Goal: Find specific page/section: Find specific page/section

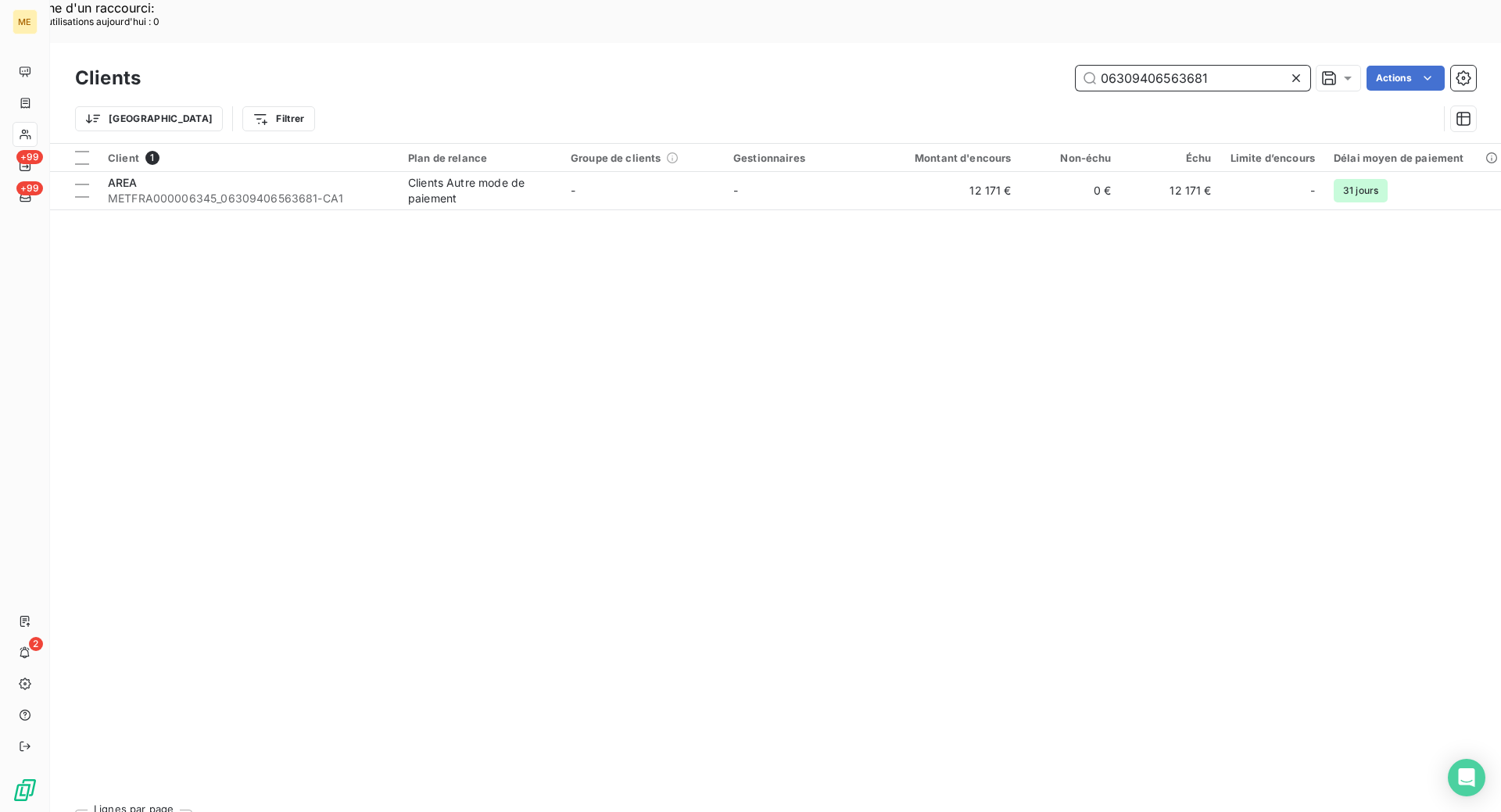
click at [1140, 65] on input "06309406563681" at bounding box center [1192, 78] width 234 height 25
paste input "METFRA000006062"
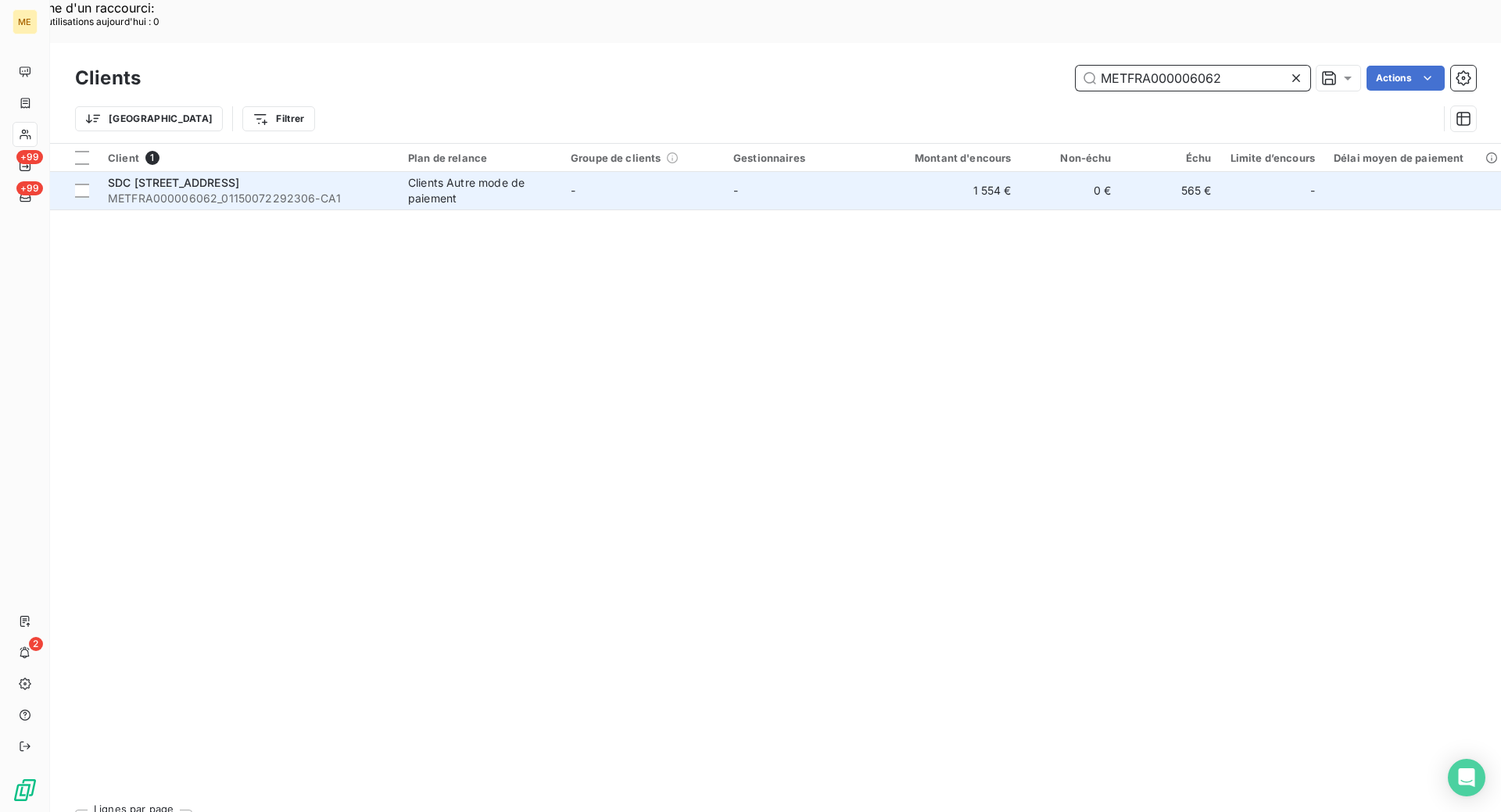
type input "METFRA000006062"
click at [239, 175] on div "SDC [STREET_ADDRESS]" at bounding box center [248, 183] width 281 height 16
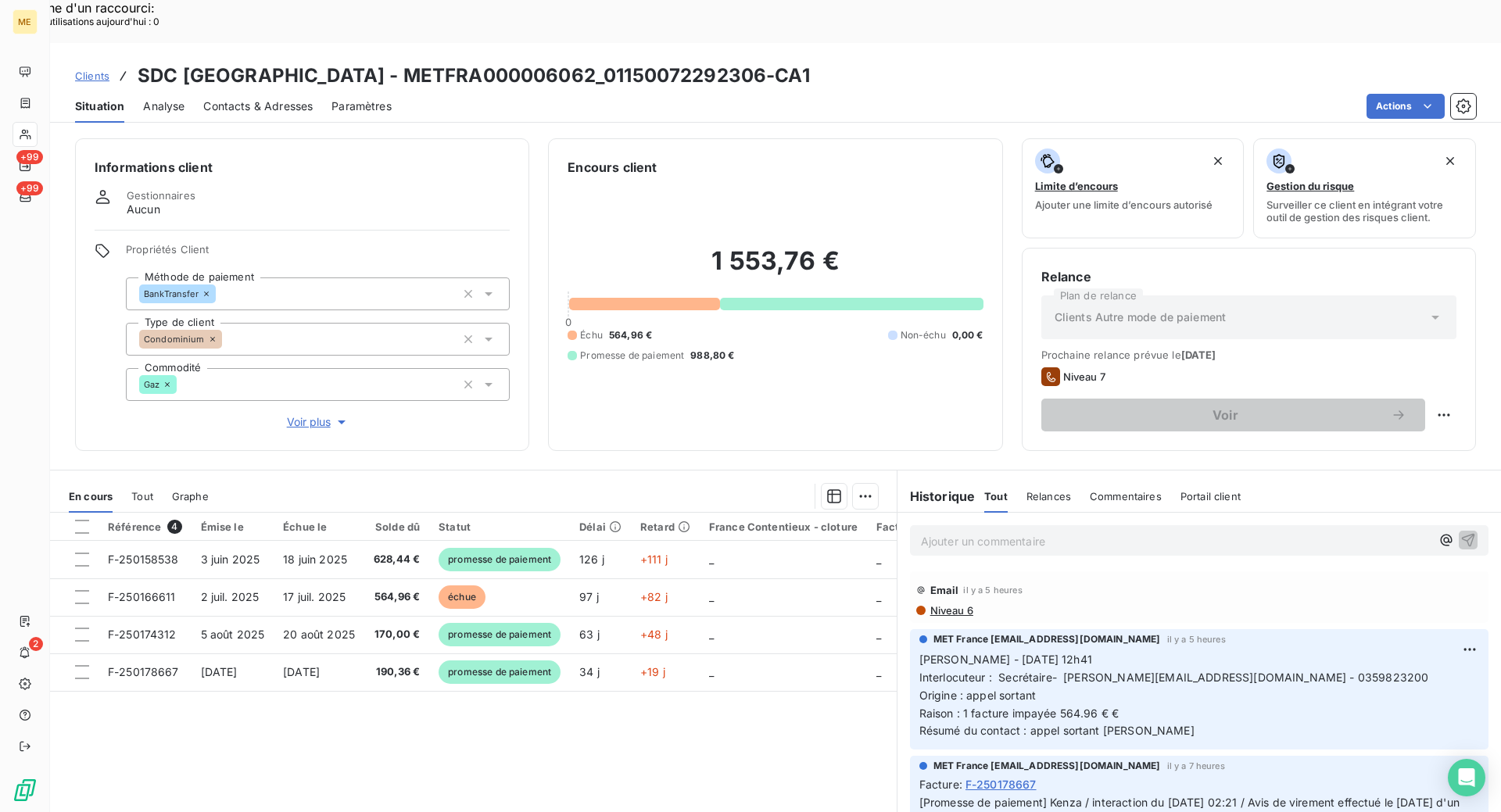
drag, startPoint x: 443, startPoint y: 715, endPoint x: 435, endPoint y: 717, distance: 8.2
click at [443, 715] on div "Référence 4 Émise le Échue le Solde dû Statut Délai Retard France Contentieux -…" at bounding box center [474, 663] width 847 height 301
click at [243, 98] on span "Contacts & Adresses" at bounding box center [258, 106] width 110 height 16
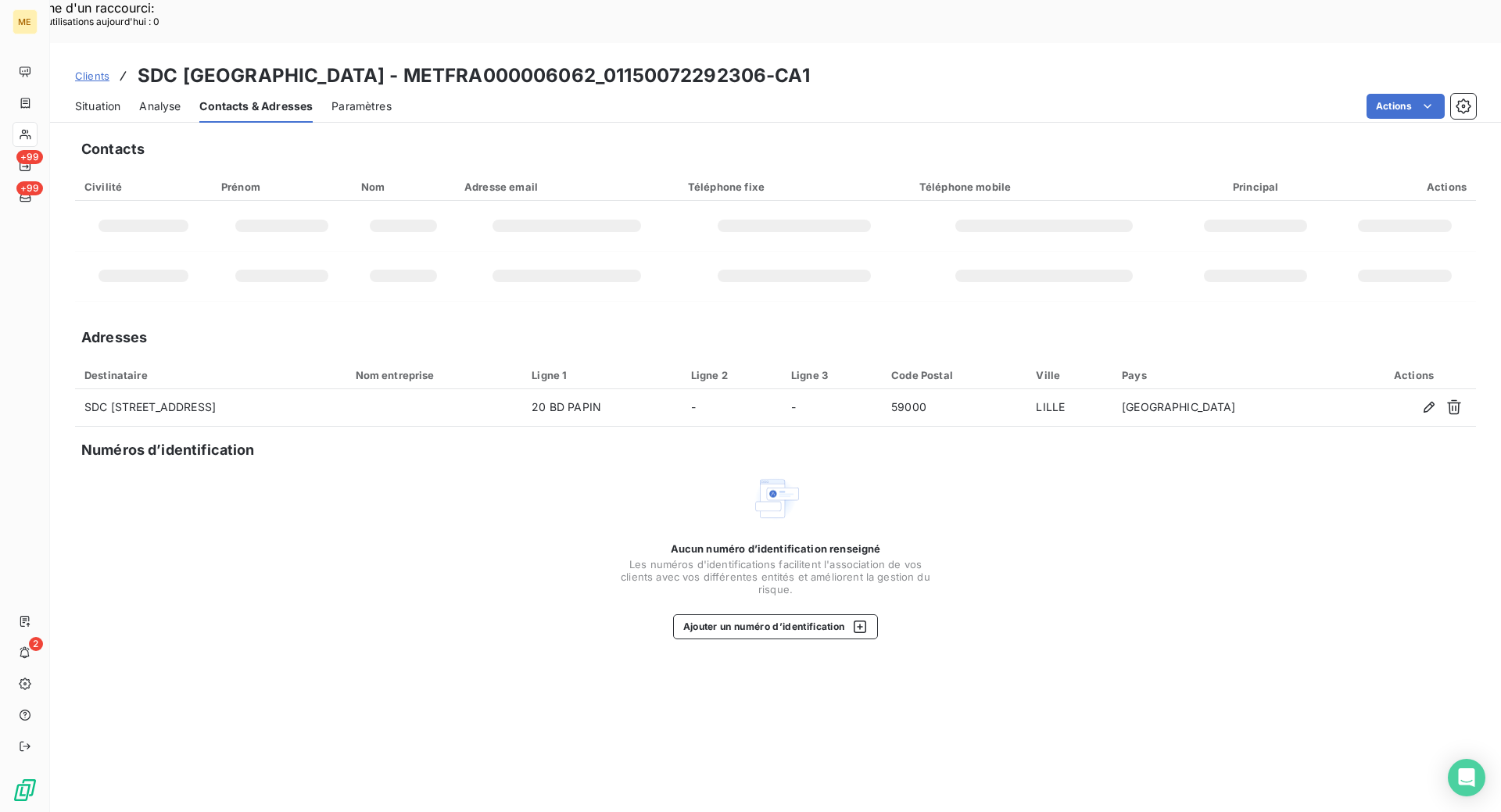
click at [110, 98] on span "Situation" at bounding box center [97, 106] width 45 height 16
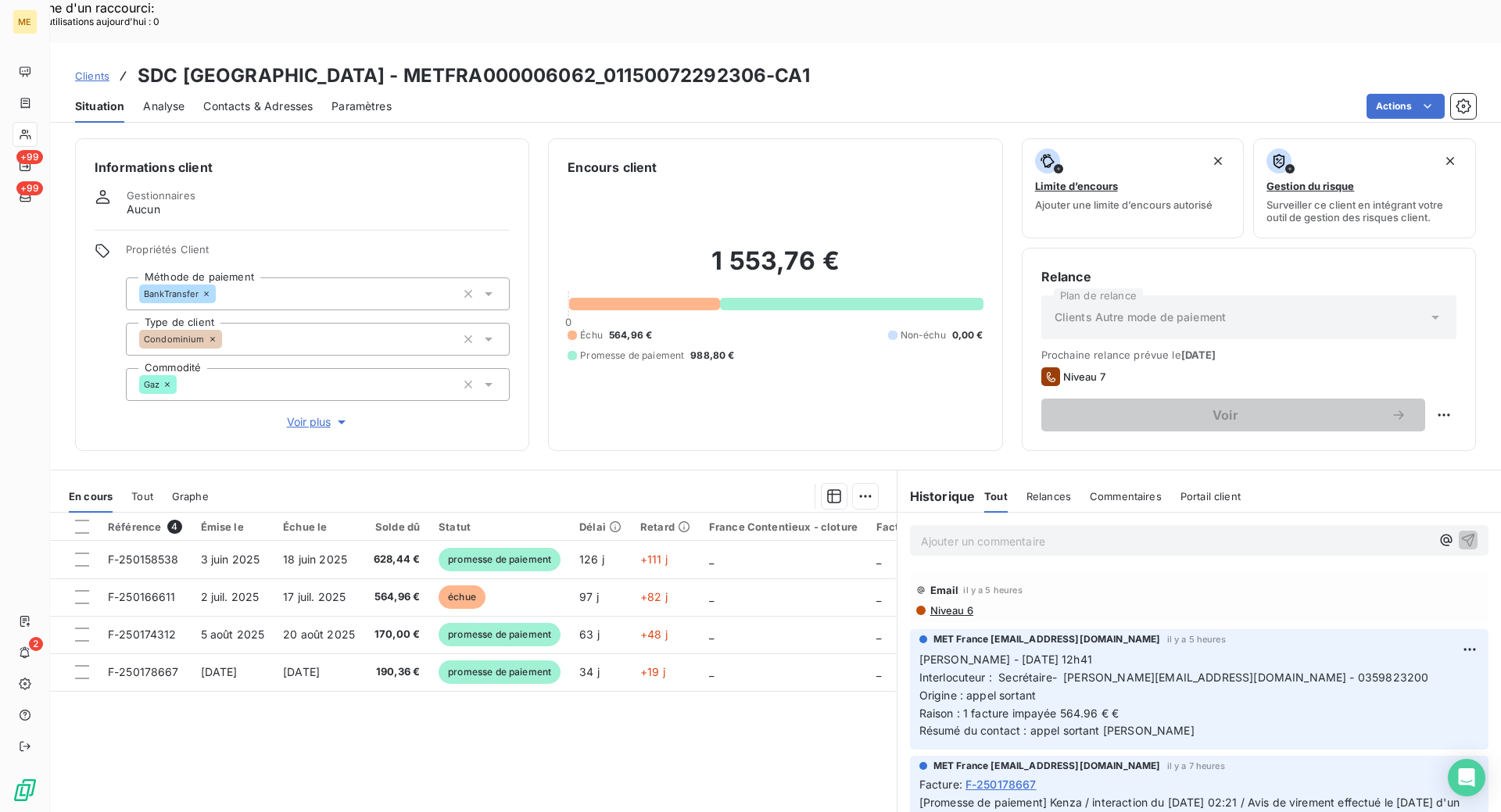
click at [680, 717] on div "Référence 4 Émise le Échue le Solde dû Statut Délai Retard France Contentieux -…" at bounding box center [474, 663] width 847 height 301
drag, startPoint x: 706, startPoint y: 30, endPoint x: 551, endPoint y: 37, distance: 155.2
click at [551, 62] on h3 "SDC [GEOGRAPHIC_DATA] - METFRA000006062_01150072292306-CA1" at bounding box center [474, 76] width 673 height 28
copy h3 "01150072292306"
click at [761, 94] on div "Actions" at bounding box center [943, 106] width 1066 height 25
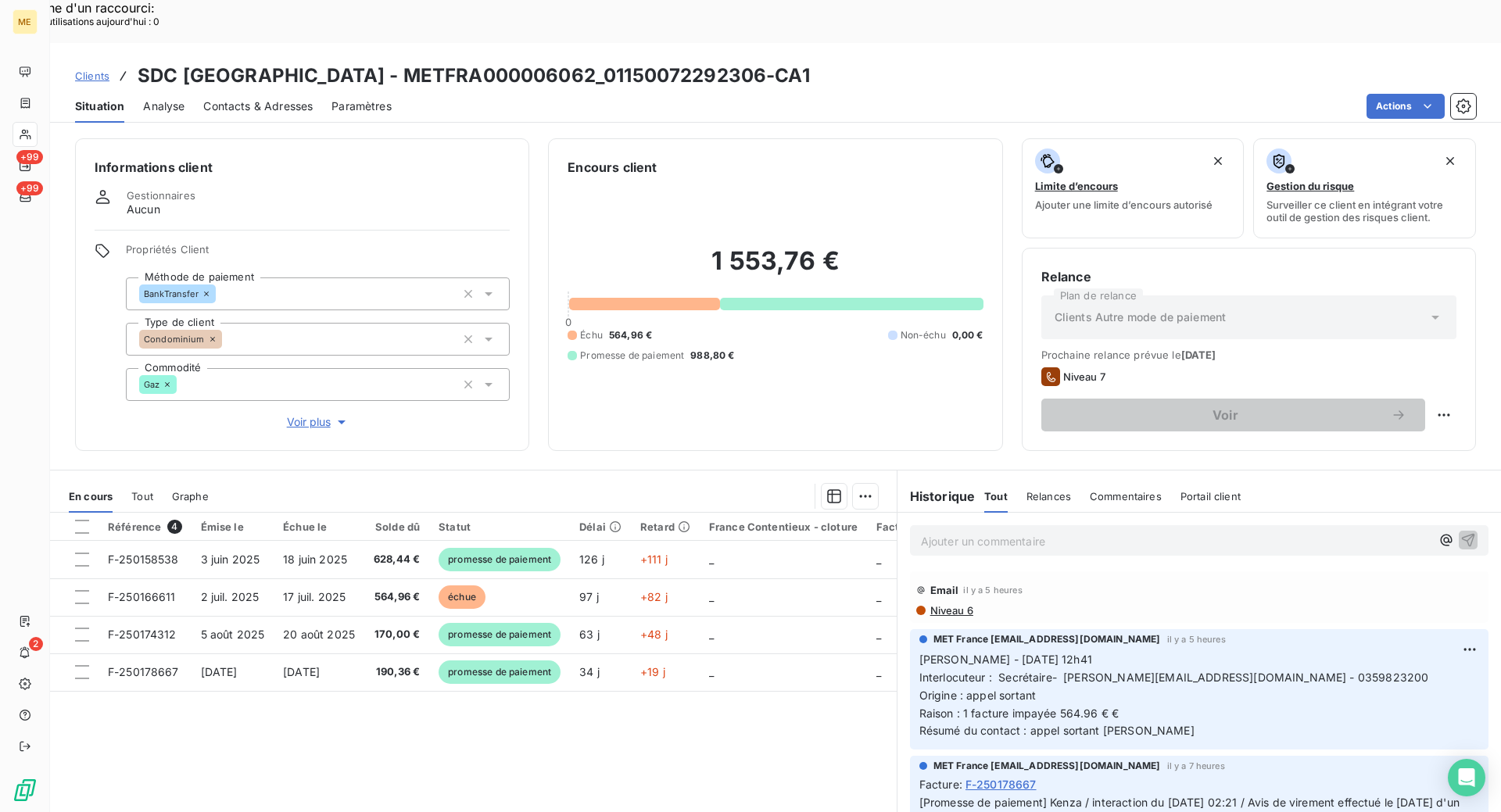
click at [531, 405] on div "Informations client Gestionnaires Aucun Propriétés Client Méthode de paiement B…" at bounding box center [776, 295] width 1451 height 313
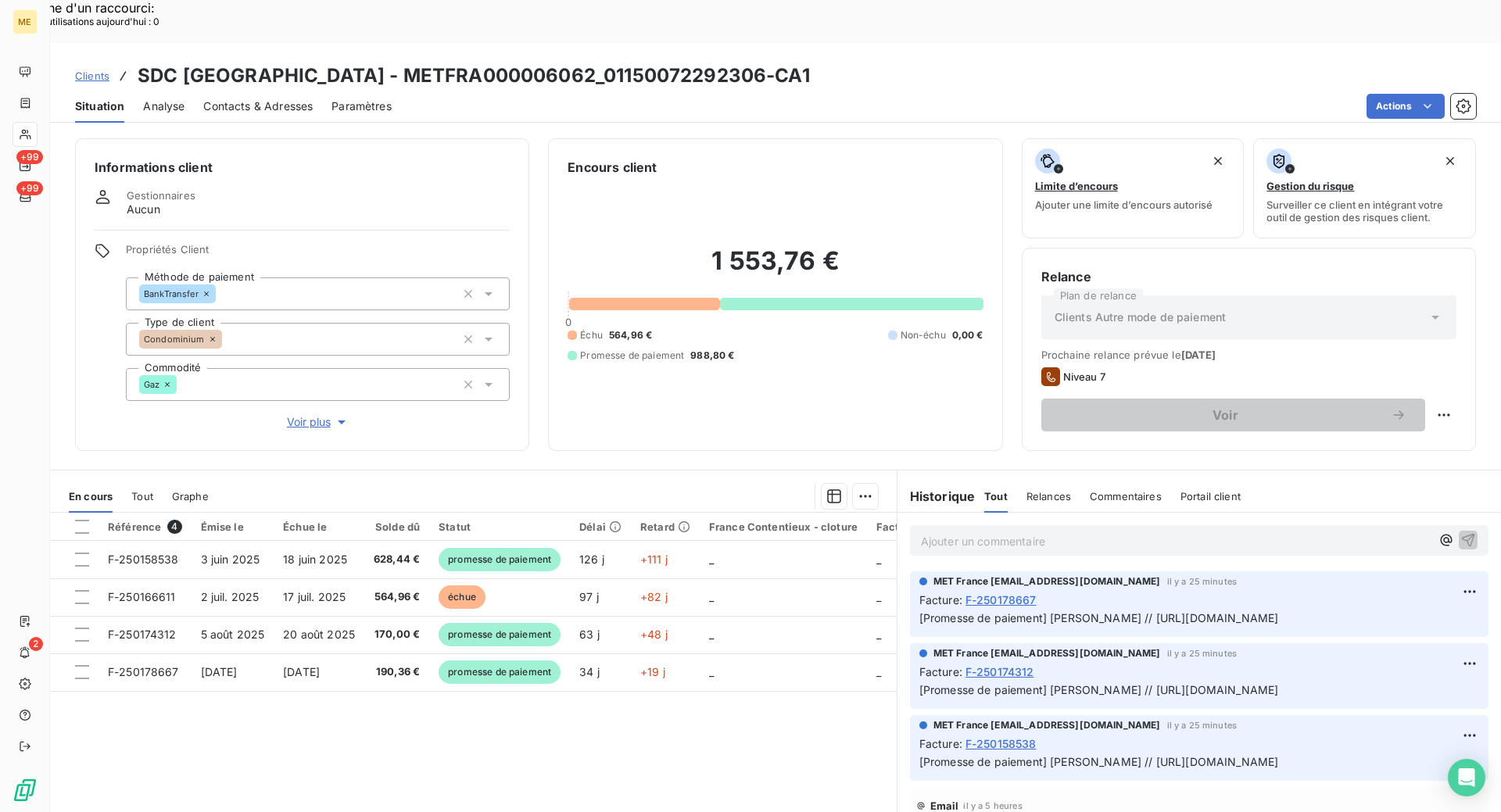
click at [95, 70] on span "Clients" at bounding box center [92, 76] width 34 height 12
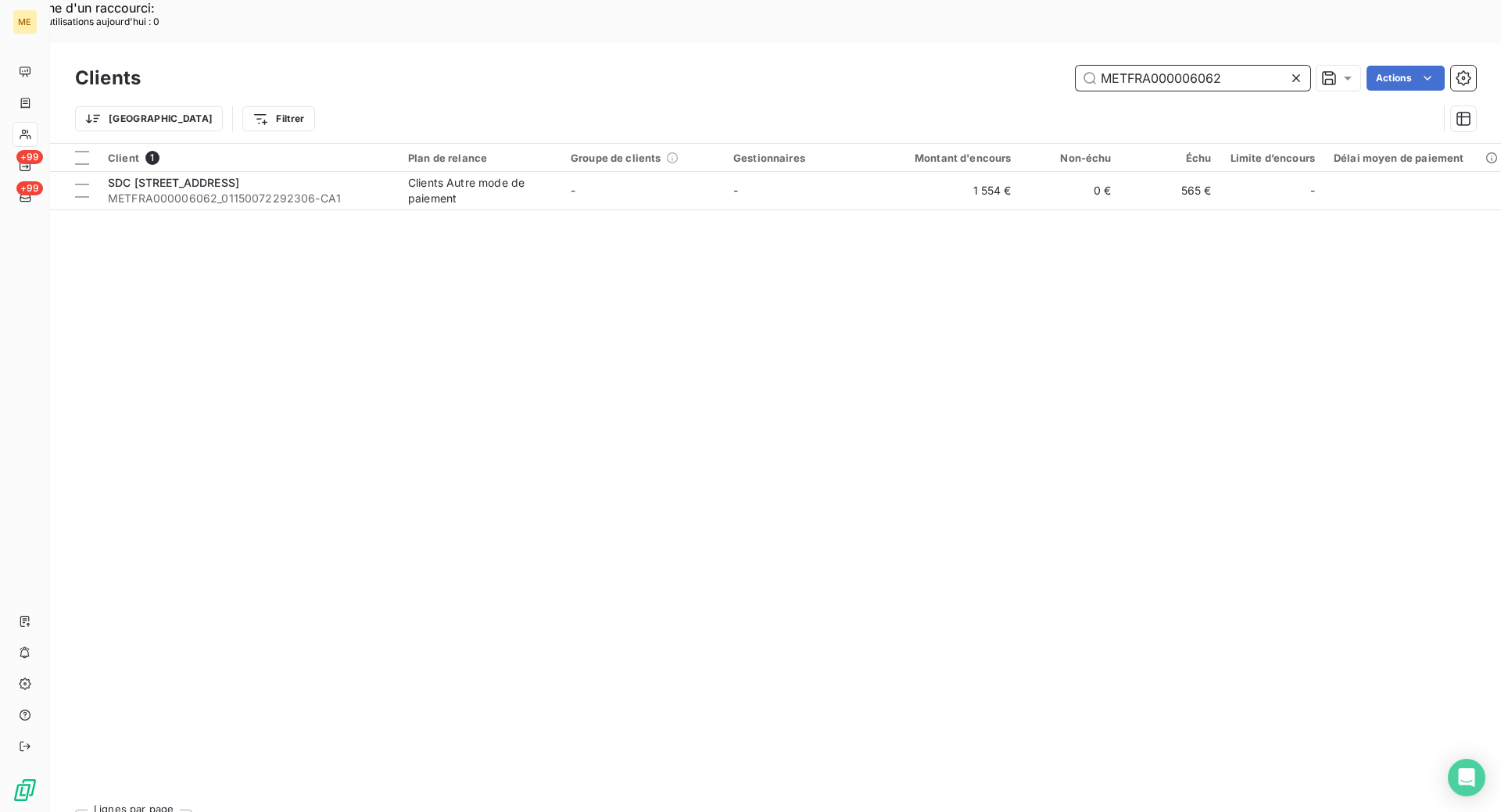
click at [1164, 65] on input "METFRA000006062" at bounding box center [1192, 78] width 234 height 25
paste input "23410853816675"
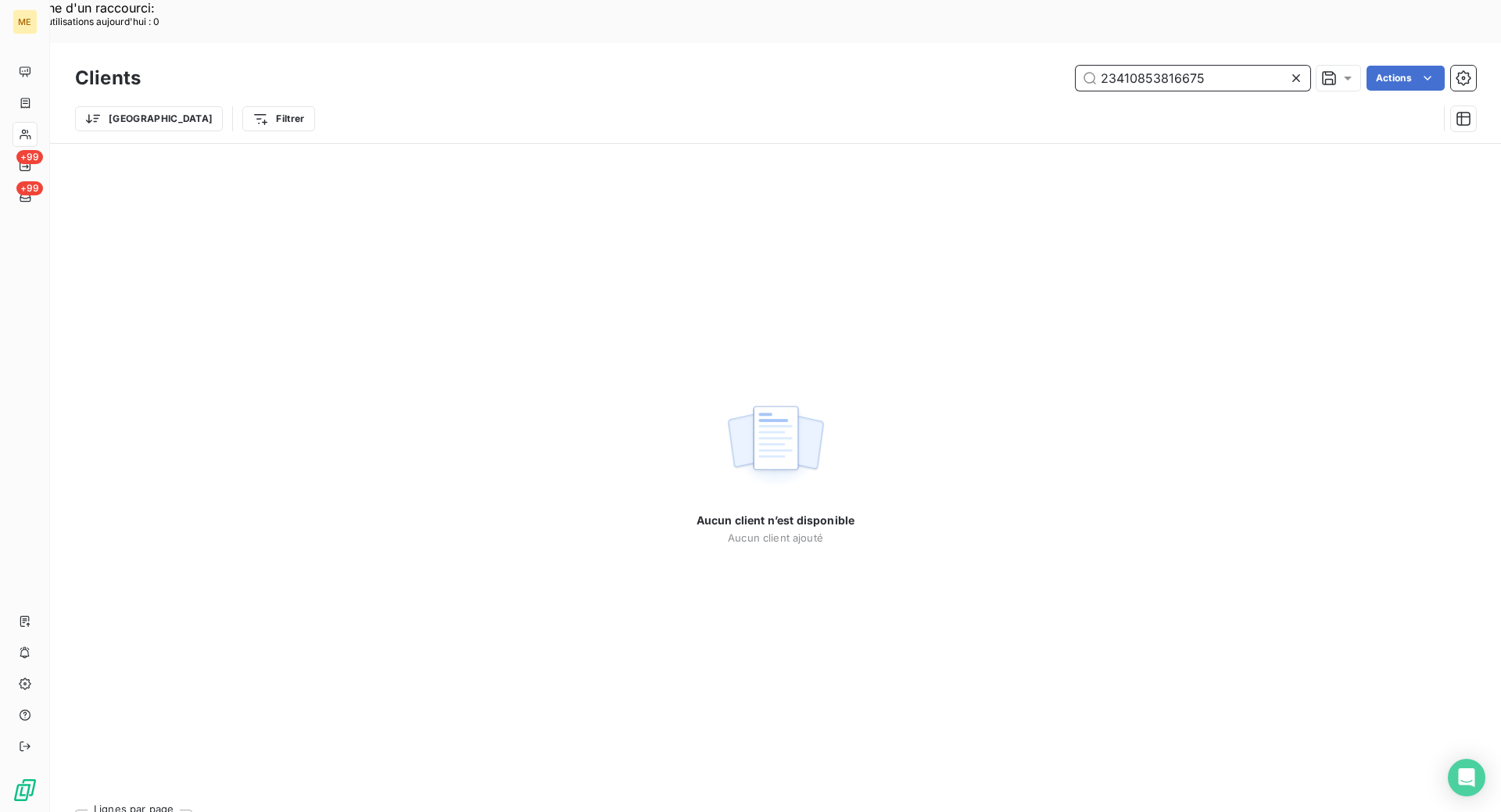
click at [1154, 65] on input "23410853816675" at bounding box center [1192, 78] width 234 height 25
paste input "METFRA000012891"
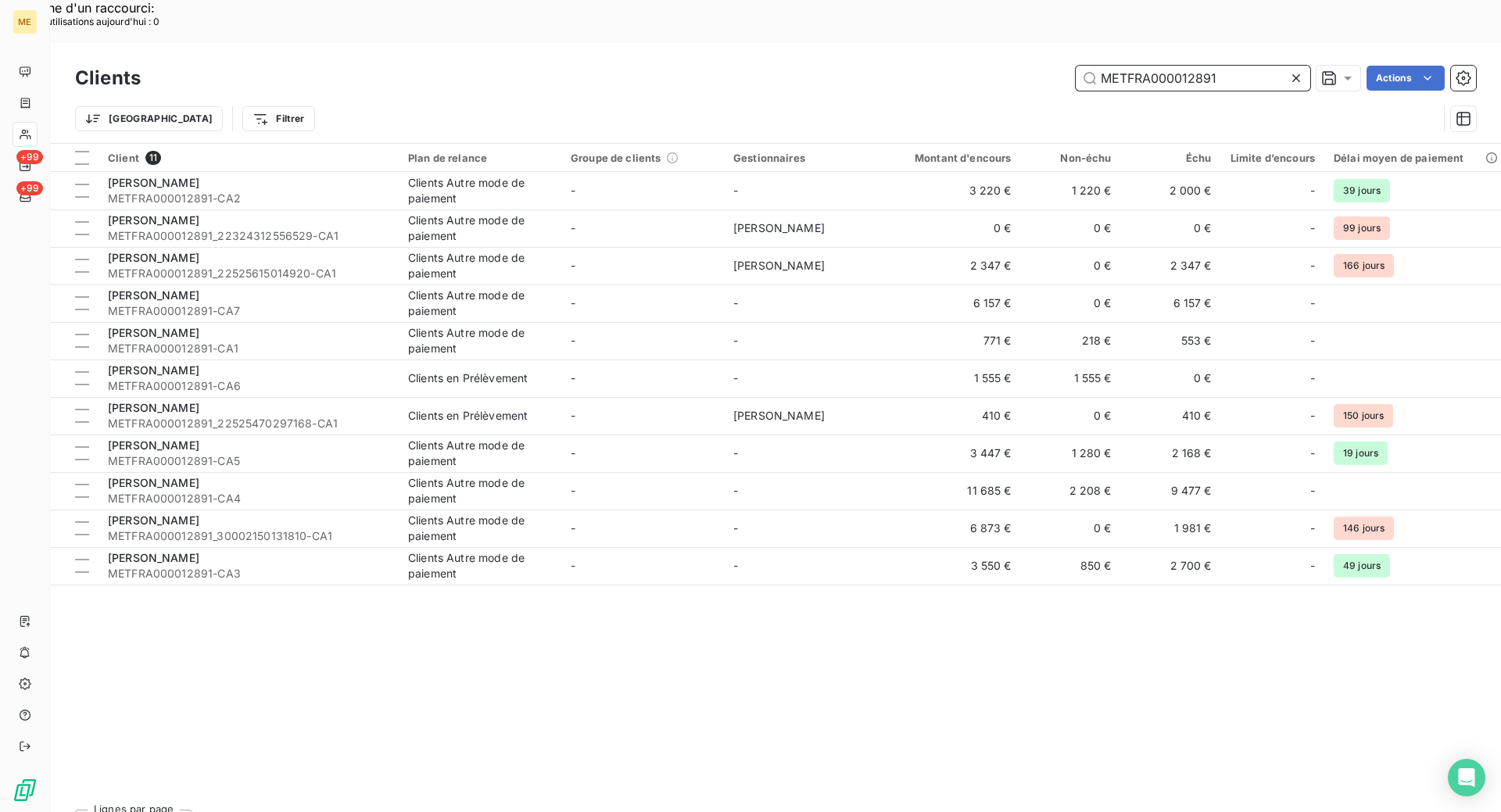
type input "METFRA000012891"
click at [720, 653] on div "Client 11 Plan de relance Groupe de clients Gestionnaires Montant d'encours Non…" at bounding box center [776, 470] width 1451 height 653
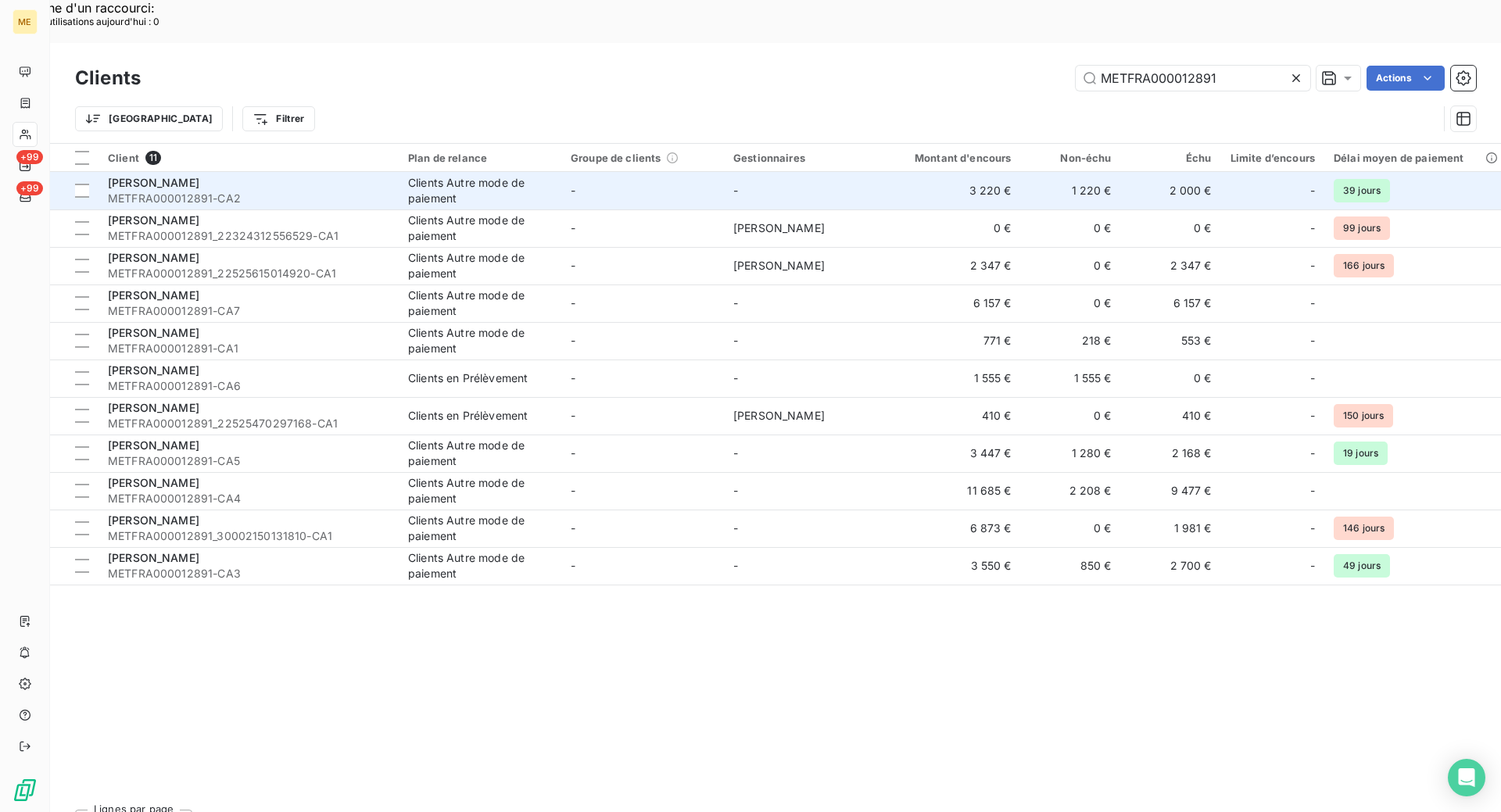
click at [320, 175] on div "[PERSON_NAME]" at bounding box center [248, 183] width 281 height 16
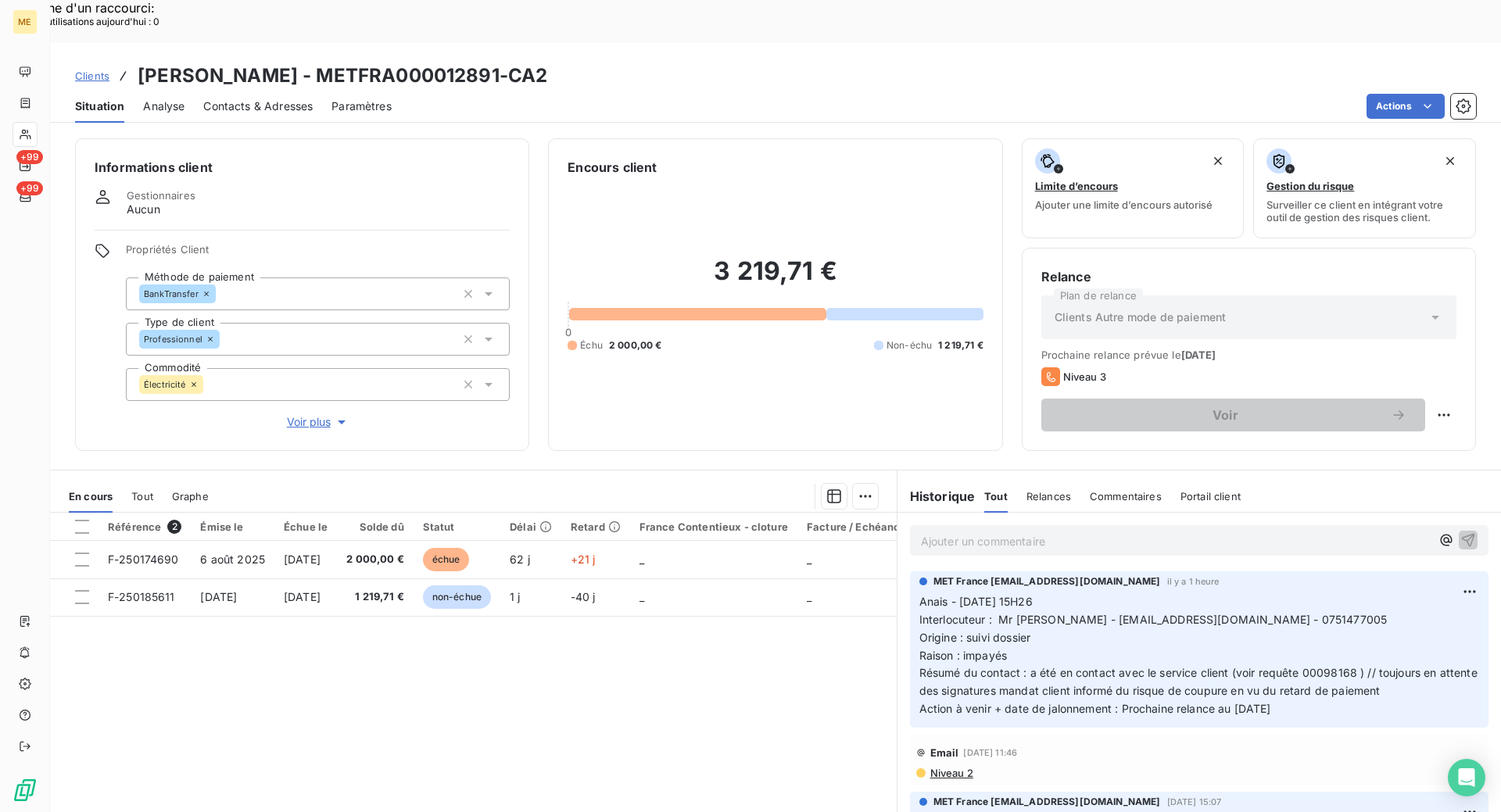
click at [102, 70] on span "Clients" at bounding box center [92, 76] width 34 height 12
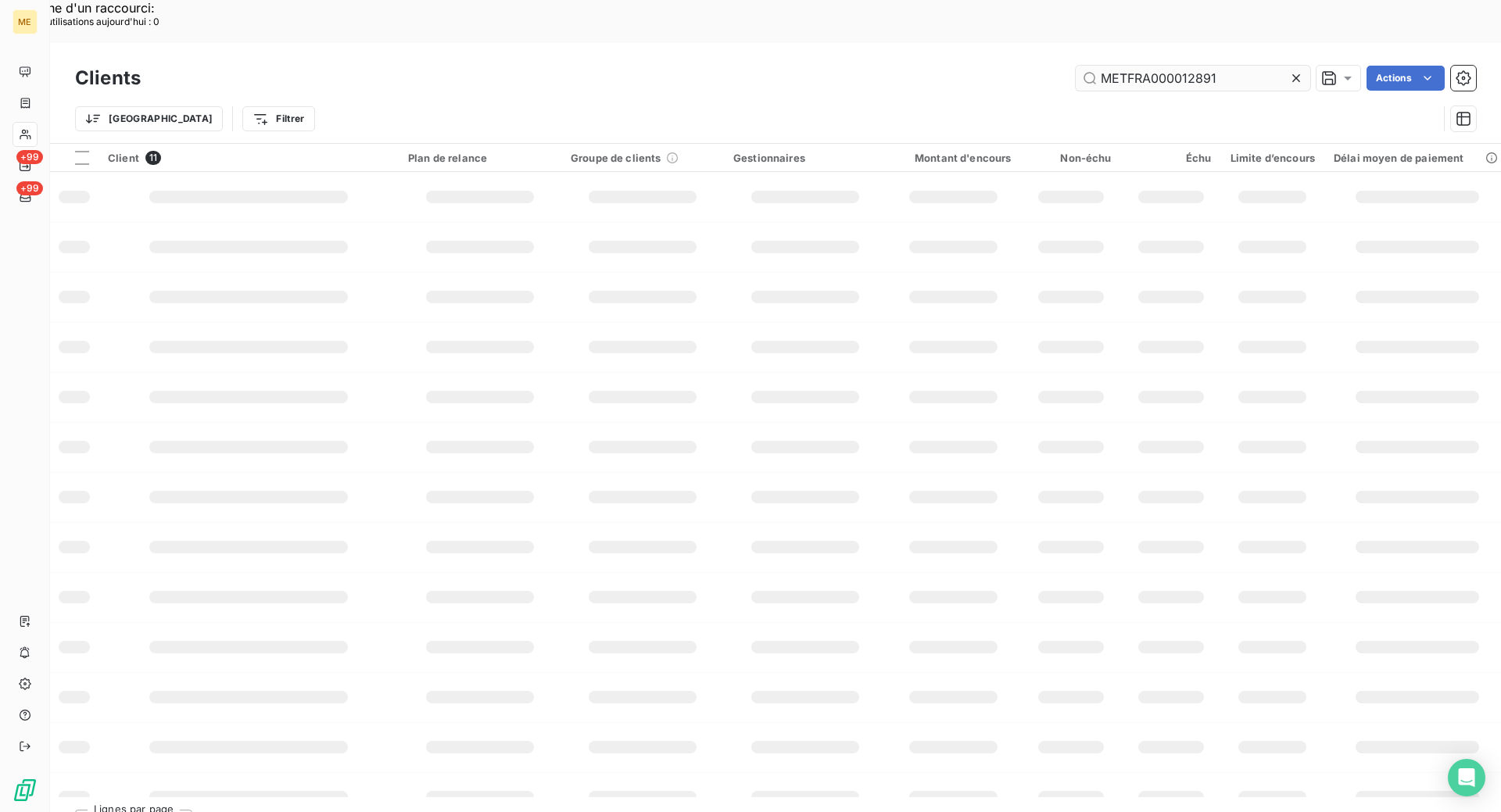
click at [1147, 65] on input "METFRA000012891" at bounding box center [1192, 78] width 234 height 25
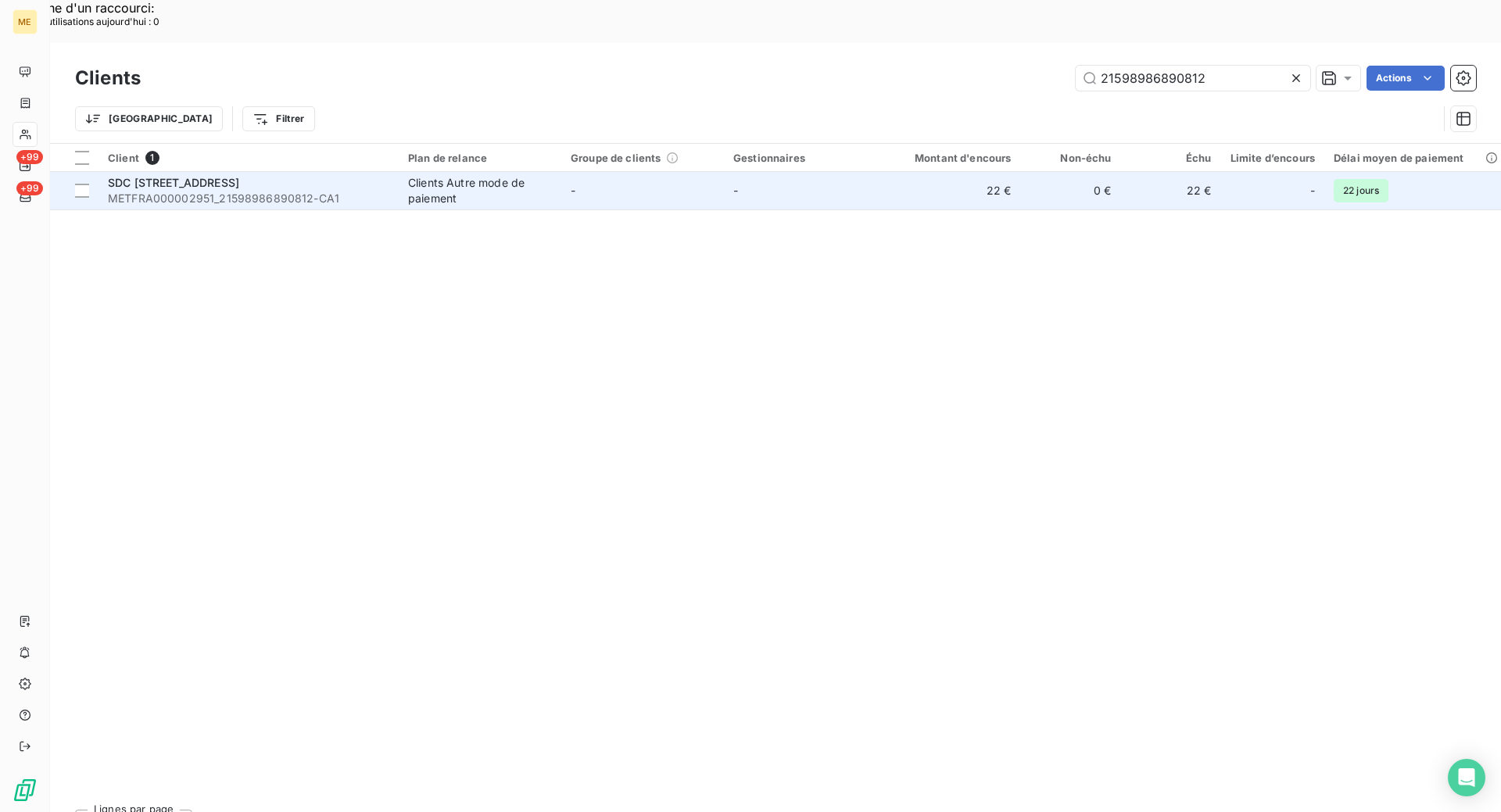
type input "21598986890812"
click at [279, 191] on span "METFRA000002951_21598986890812-CA1" at bounding box center [248, 199] width 281 height 16
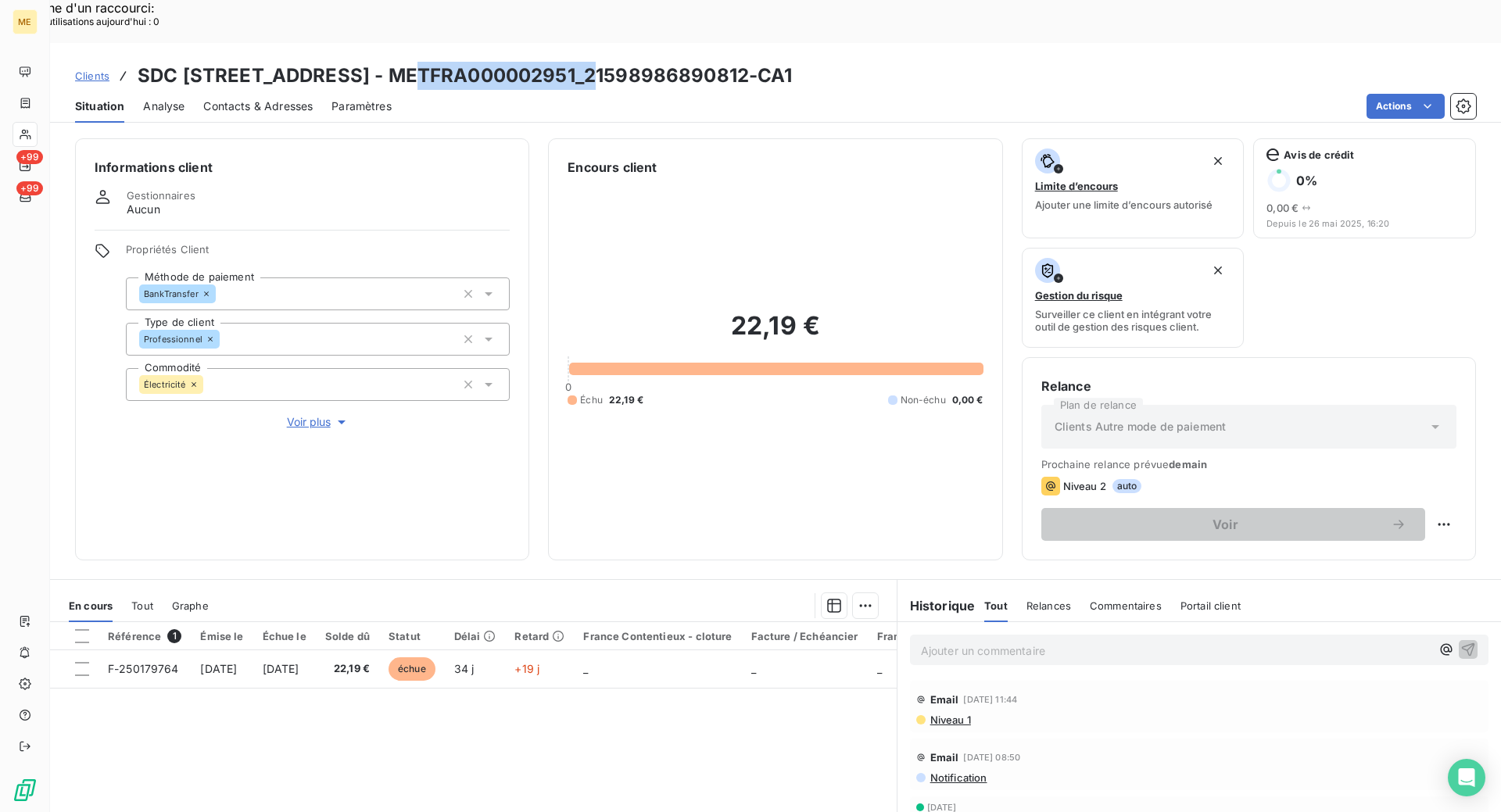
drag, startPoint x: 597, startPoint y: 26, endPoint x: 412, endPoint y: 31, distance: 185.1
click at [412, 62] on h3 "SDC [STREET_ADDRESS] - METFRA000002951_21598986890812-CA1" at bounding box center [465, 76] width 655 height 28
click at [599, 94] on div "Actions" at bounding box center [943, 106] width 1066 height 25
drag, startPoint x: 592, startPoint y: 33, endPoint x: 420, endPoint y: 35, distance: 172.0
click at [420, 62] on h3 "SDC [STREET_ADDRESS] - METFRA000002951_21598986890812-CA1" at bounding box center [465, 76] width 655 height 28
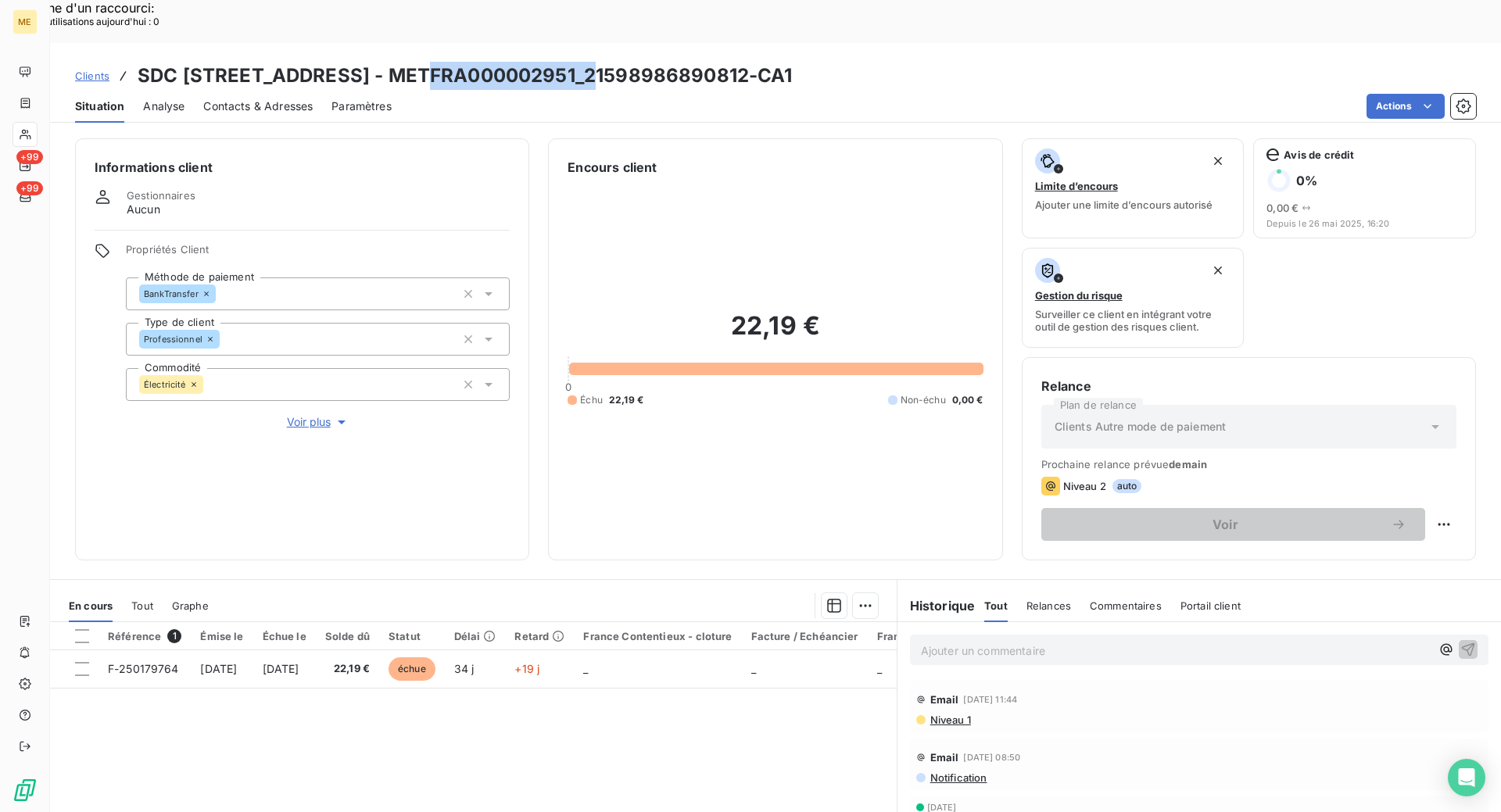
click at [259, 90] on div "Contacts & Adresses" at bounding box center [258, 106] width 110 height 33
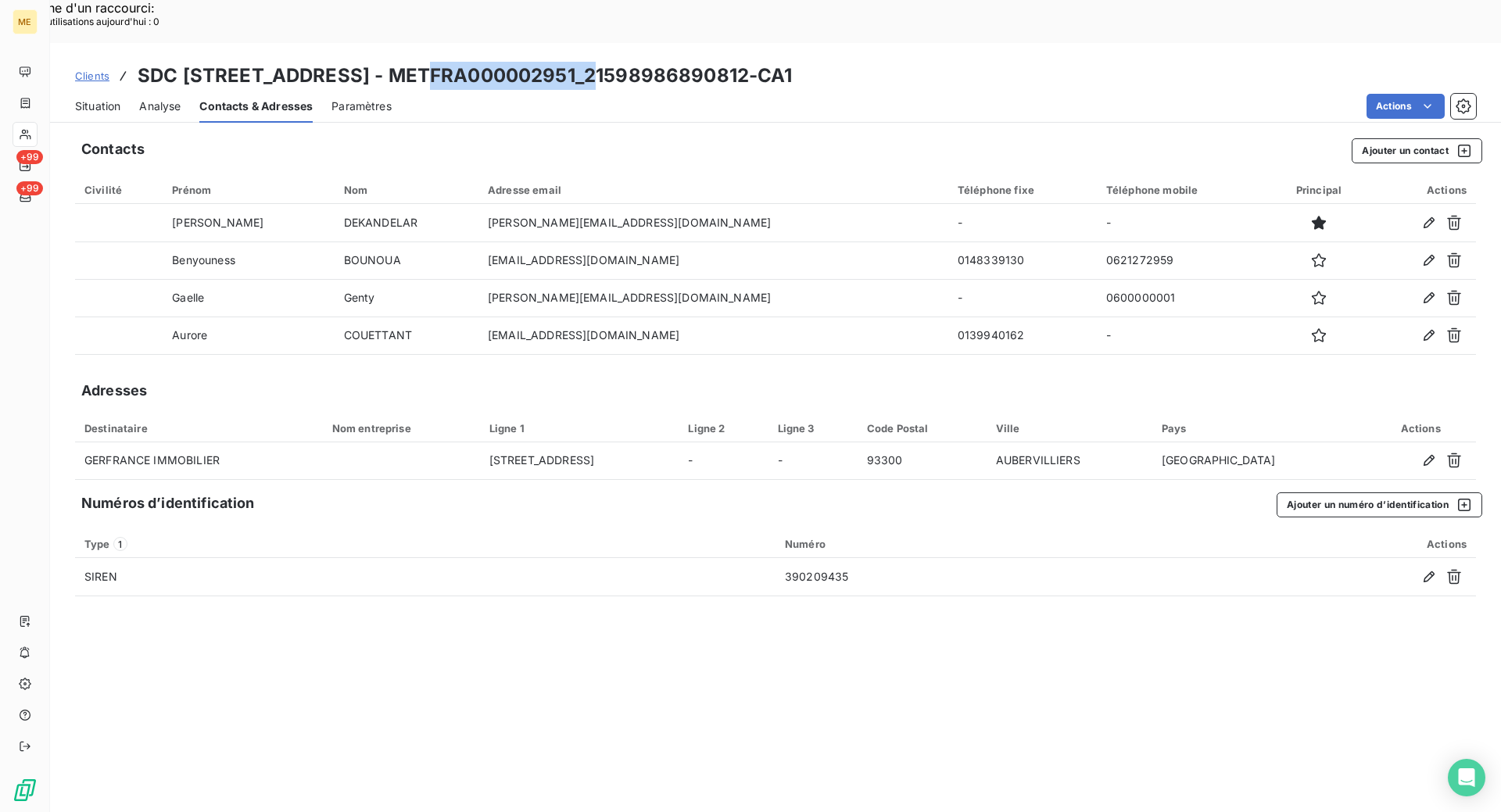
click at [101, 98] on span "Situation" at bounding box center [97, 106] width 45 height 16
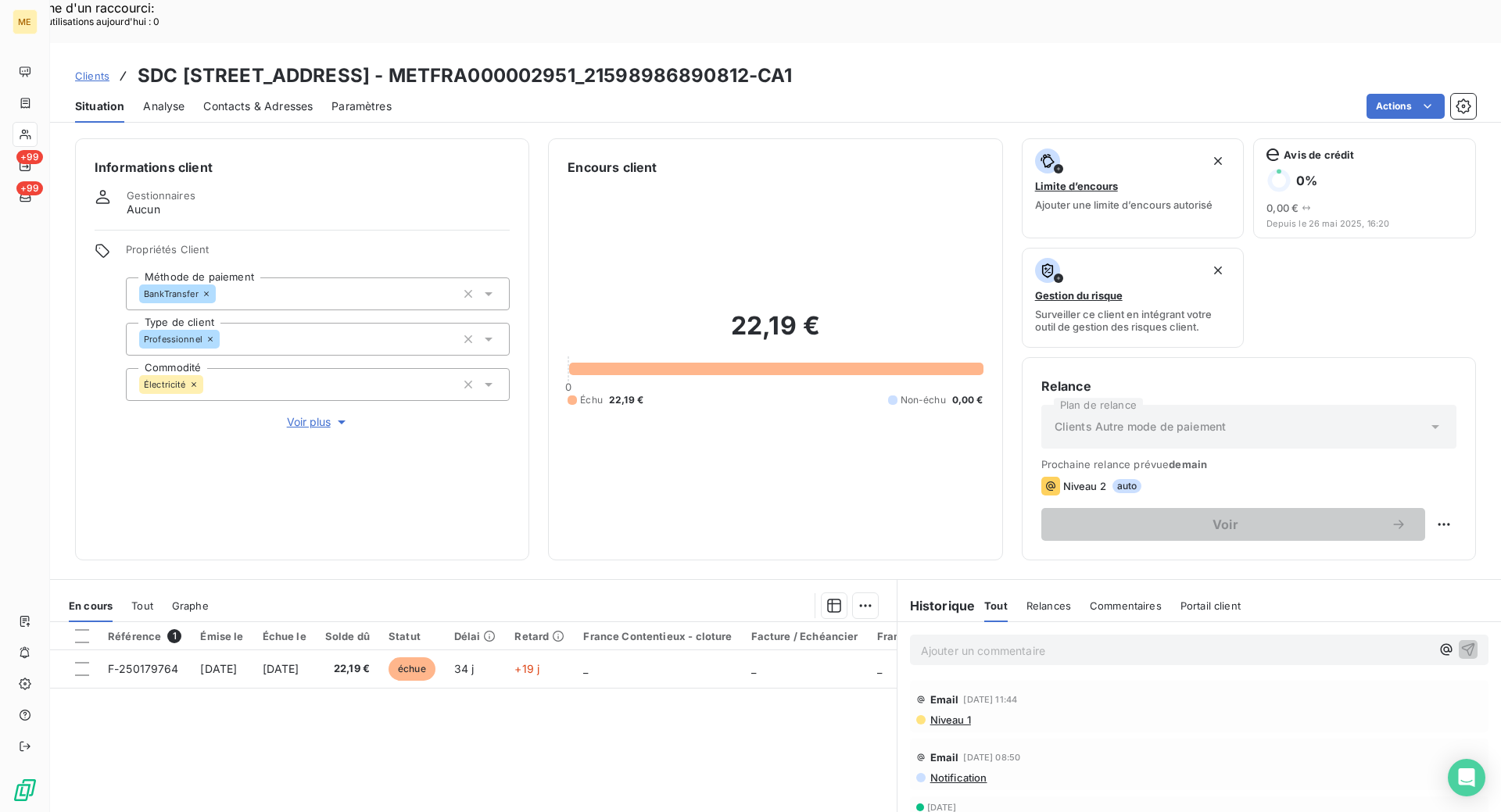
drag, startPoint x: 491, startPoint y: 73, endPoint x: 498, endPoint y: 64, distance: 11.4
click at [491, 94] on div "Actions" at bounding box center [943, 106] width 1066 height 25
drag, startPoint x: 596, startPoint y: 31, endPoint x: 416, endPoint y: 13, distance: 180.9
click at [416, 43] on div "Clients SDC [STREET_ADDRESS] - METFRA000002951_21598986890812-CA1 Situation Ana…" at bounding box center [776, 83] width 1451 height 80
copy h3 "METFRA000002951"
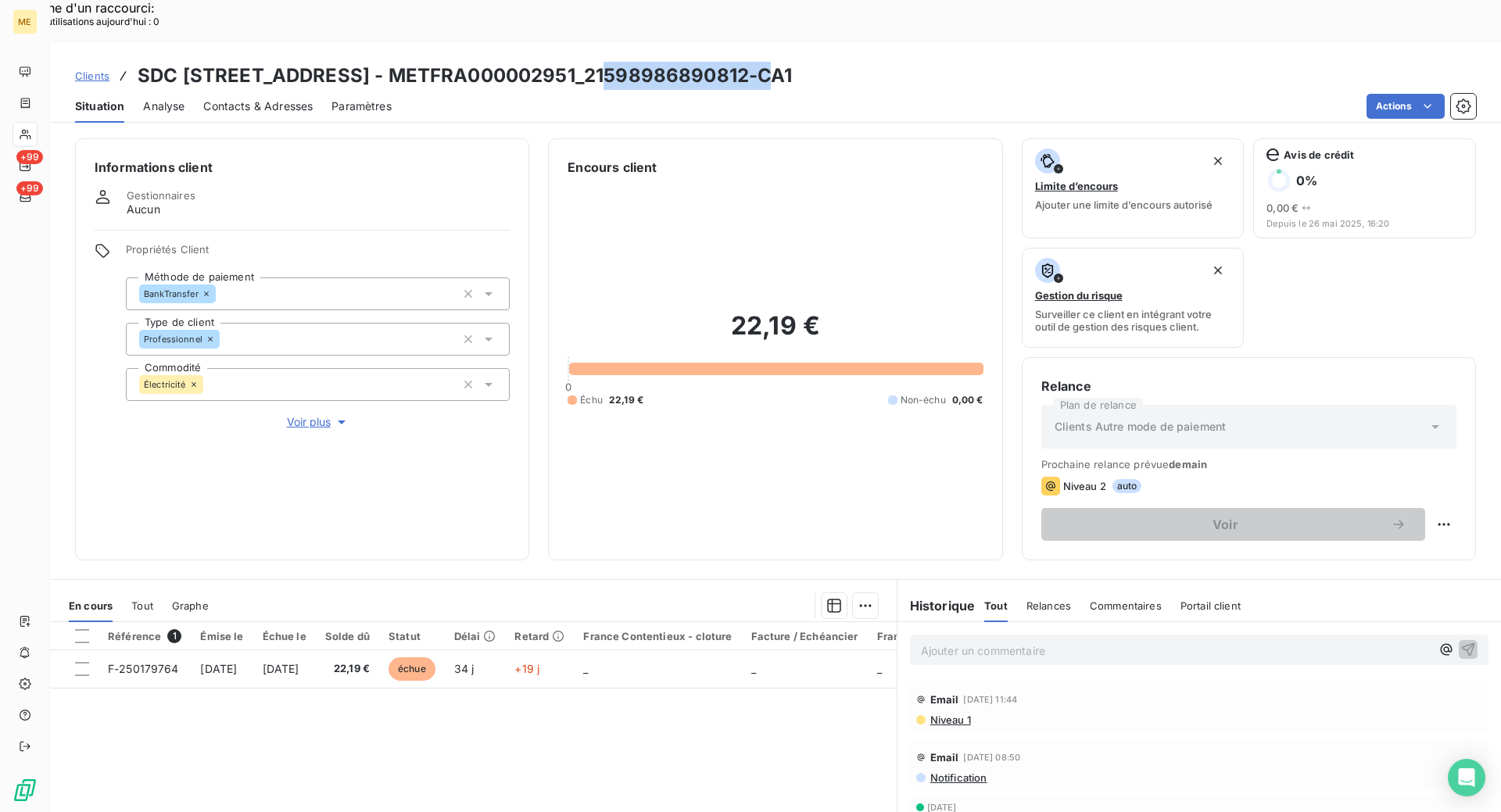
drag, startPoint x: 766, startPoint y: 36, endPoint x: 608, endPoint y: 29, distance: 158.2
click at [608, 62] on h3 "SDC [STREET_ADDRESS] - METFRA000002951_21598986890812-CA1" at bounding box center [465, 76] width 655 height 28
copy h3 "21598986890812"
click at [102, 68] on link "Clients" at bounding box center [92, 76] width 34 height 16
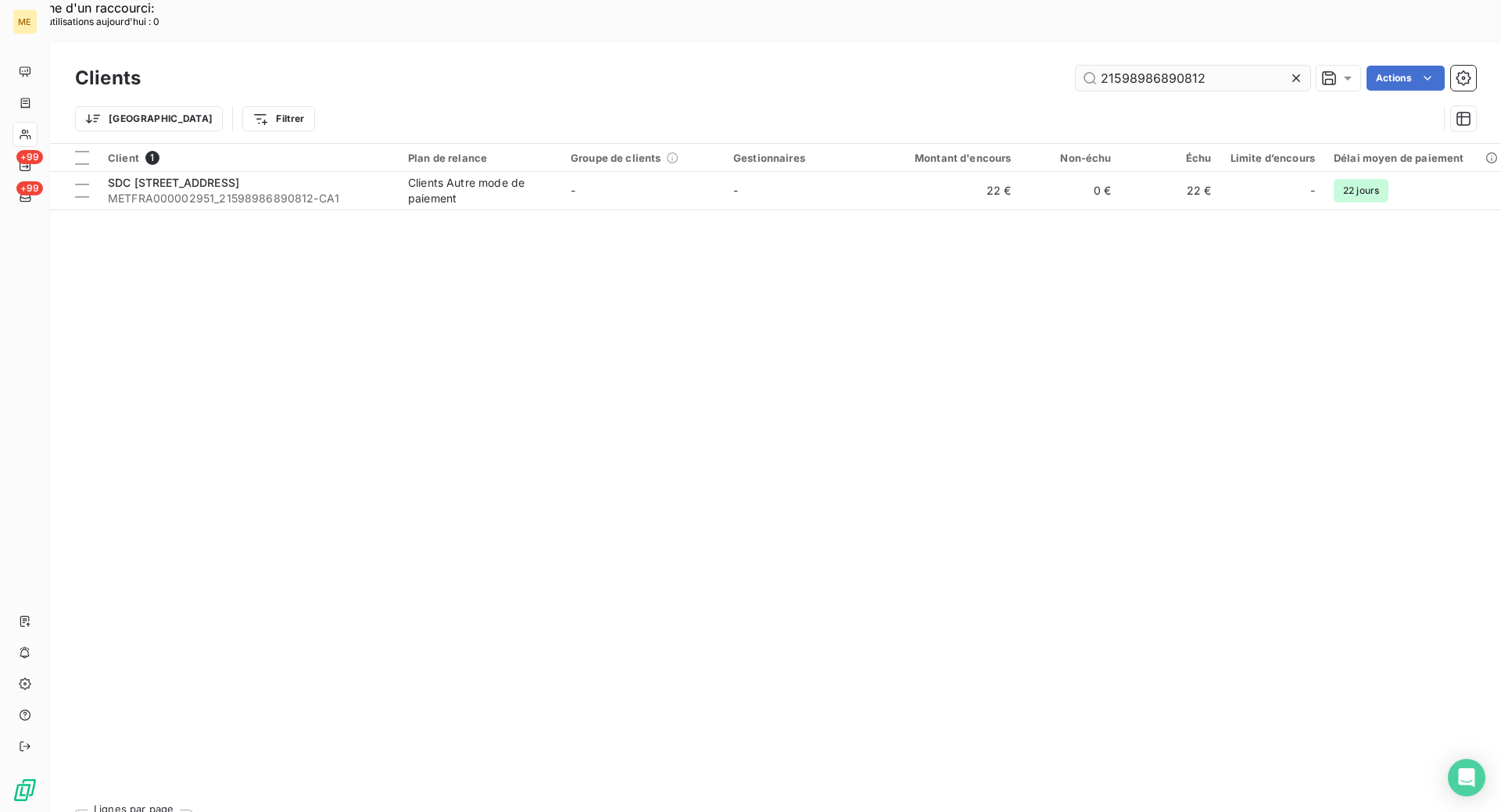
click at [1193, 65] on input "21598986890812" at bounding box center [1192, 78] width 234 height 25
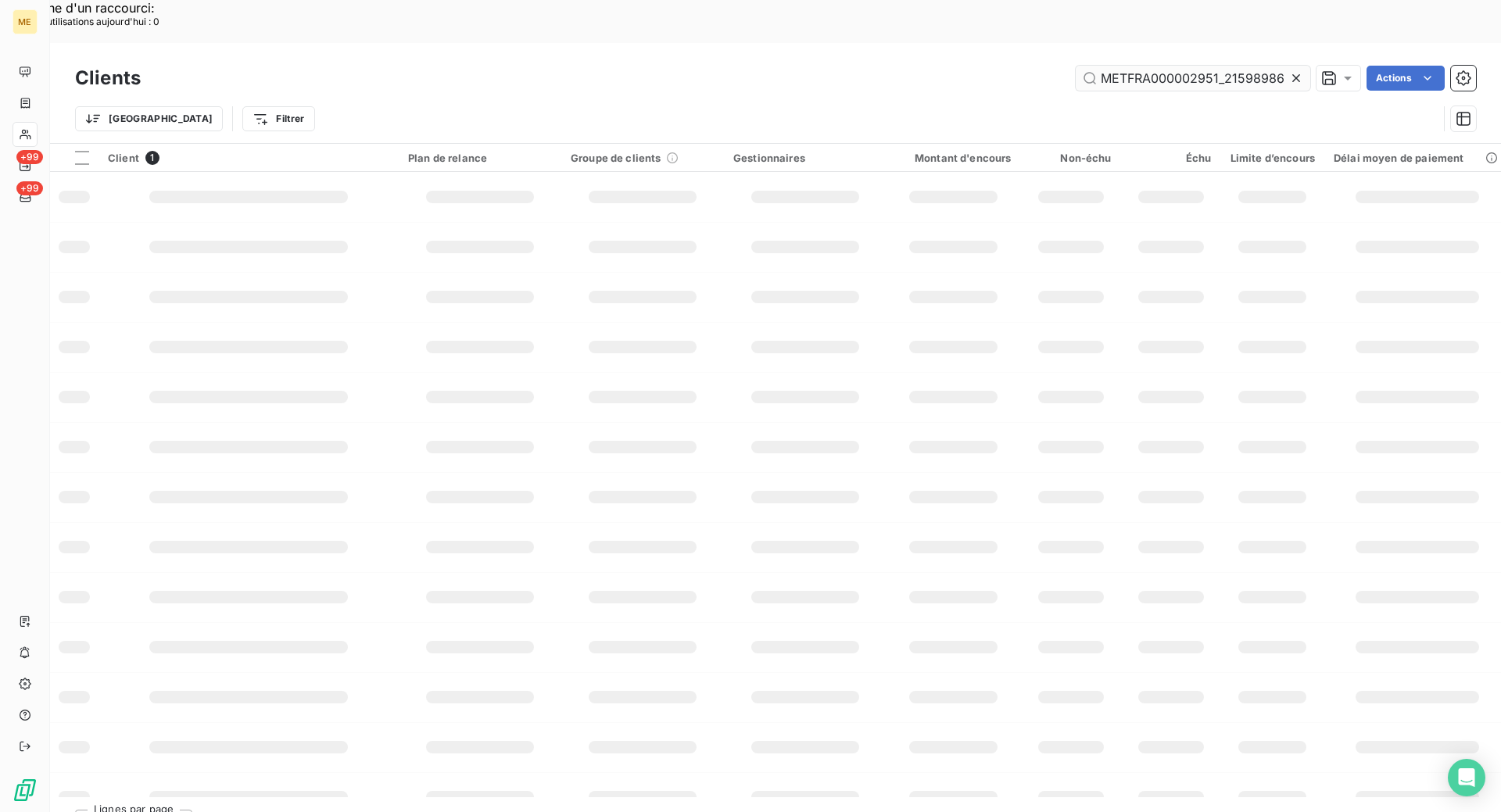
scroll to position [0, 42]
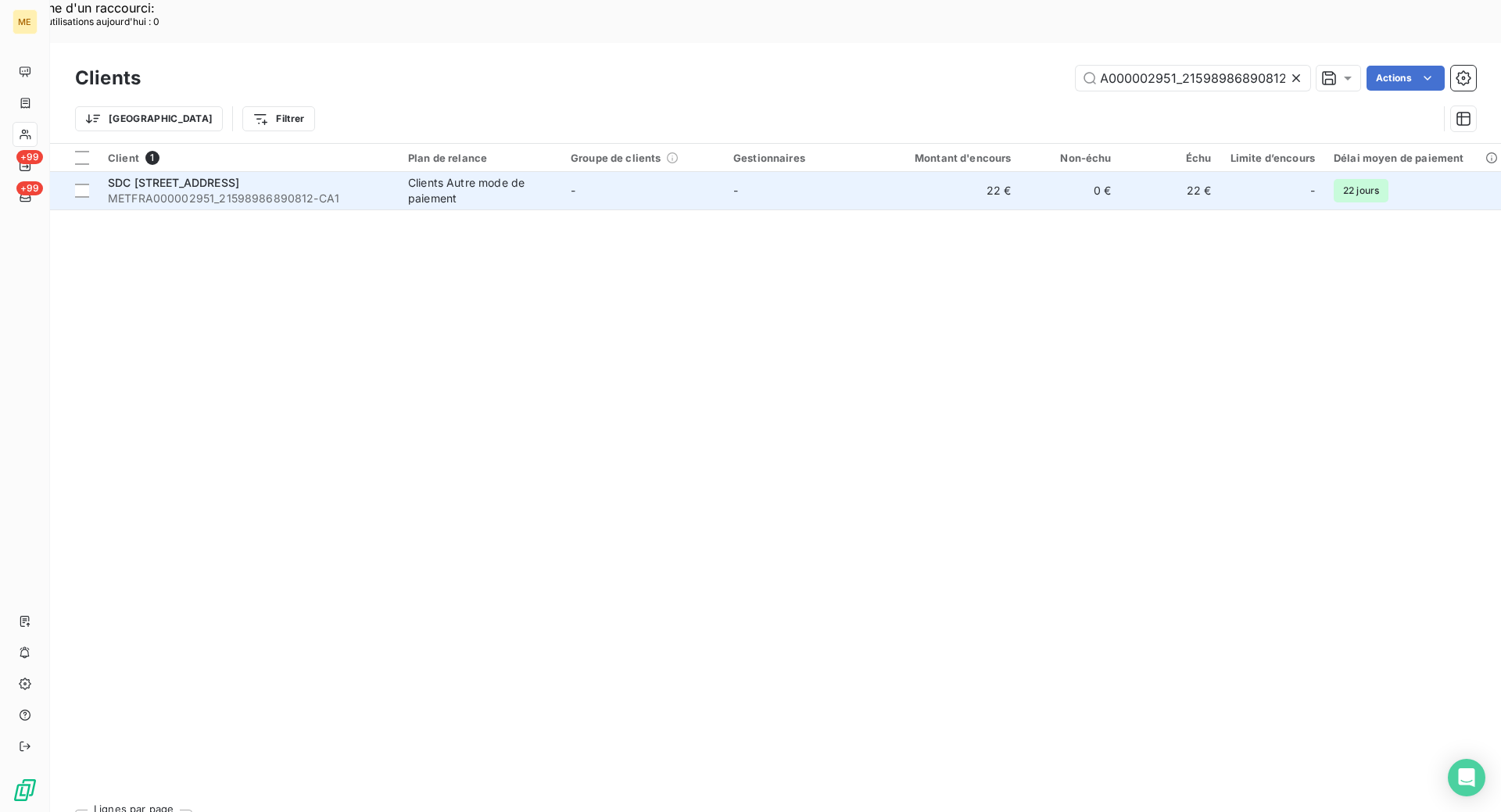
type input "METFRA000002951_21598986890812"
click at [384, 191] on span "METFRA000002951_21598986890812-CA1" at bounding box center [248, 199] width 281 height 16
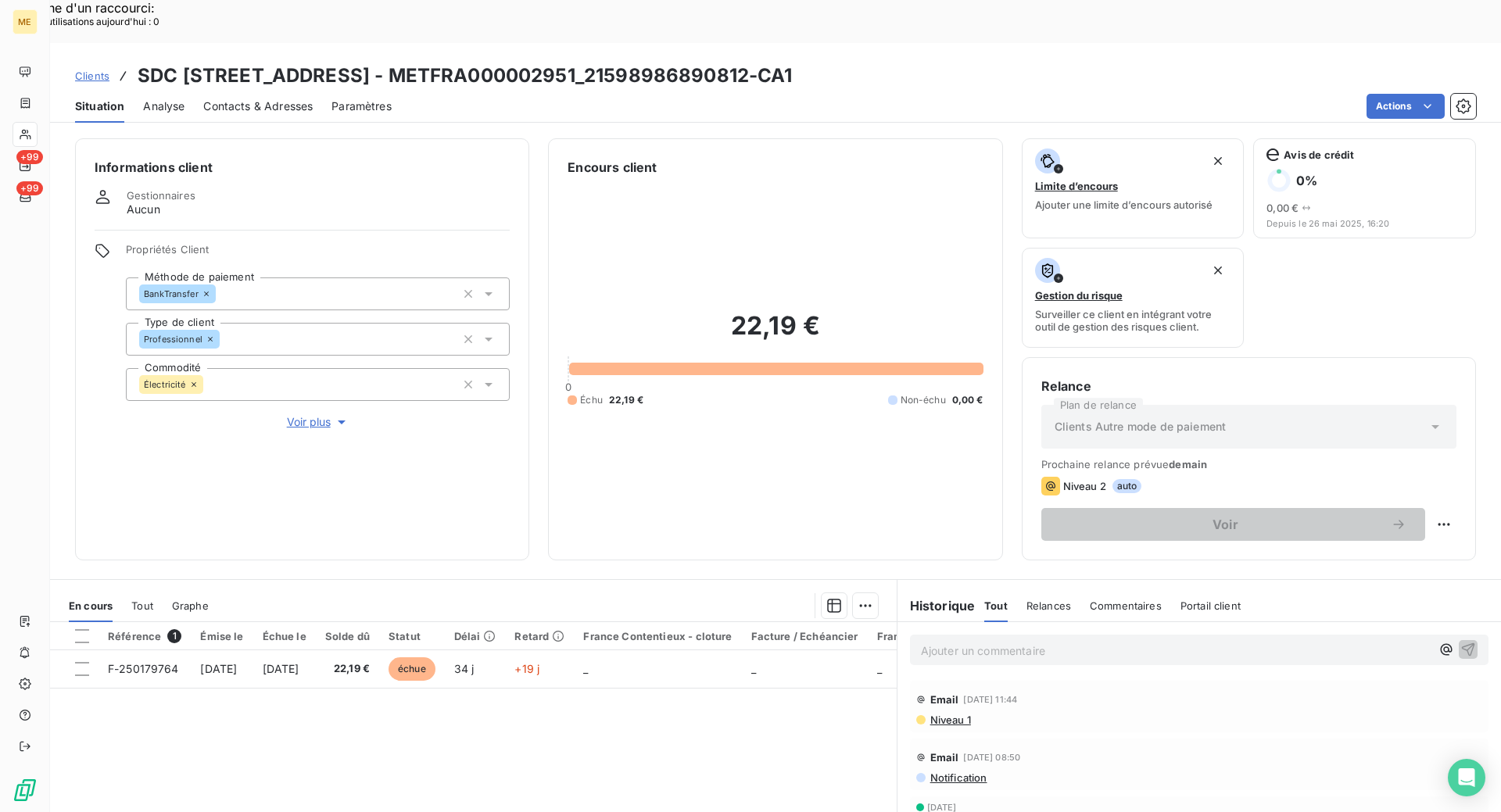
click at [672, 759] on div "Référence 1 Émise le Échue le Solde dû Statut Délai Retard France Contentieux -…" at bounding box center [474, 772] width 847 height 301
click at [297, 414] on span "Voir plus" at bounding box center [318, 422] width 63 height 16
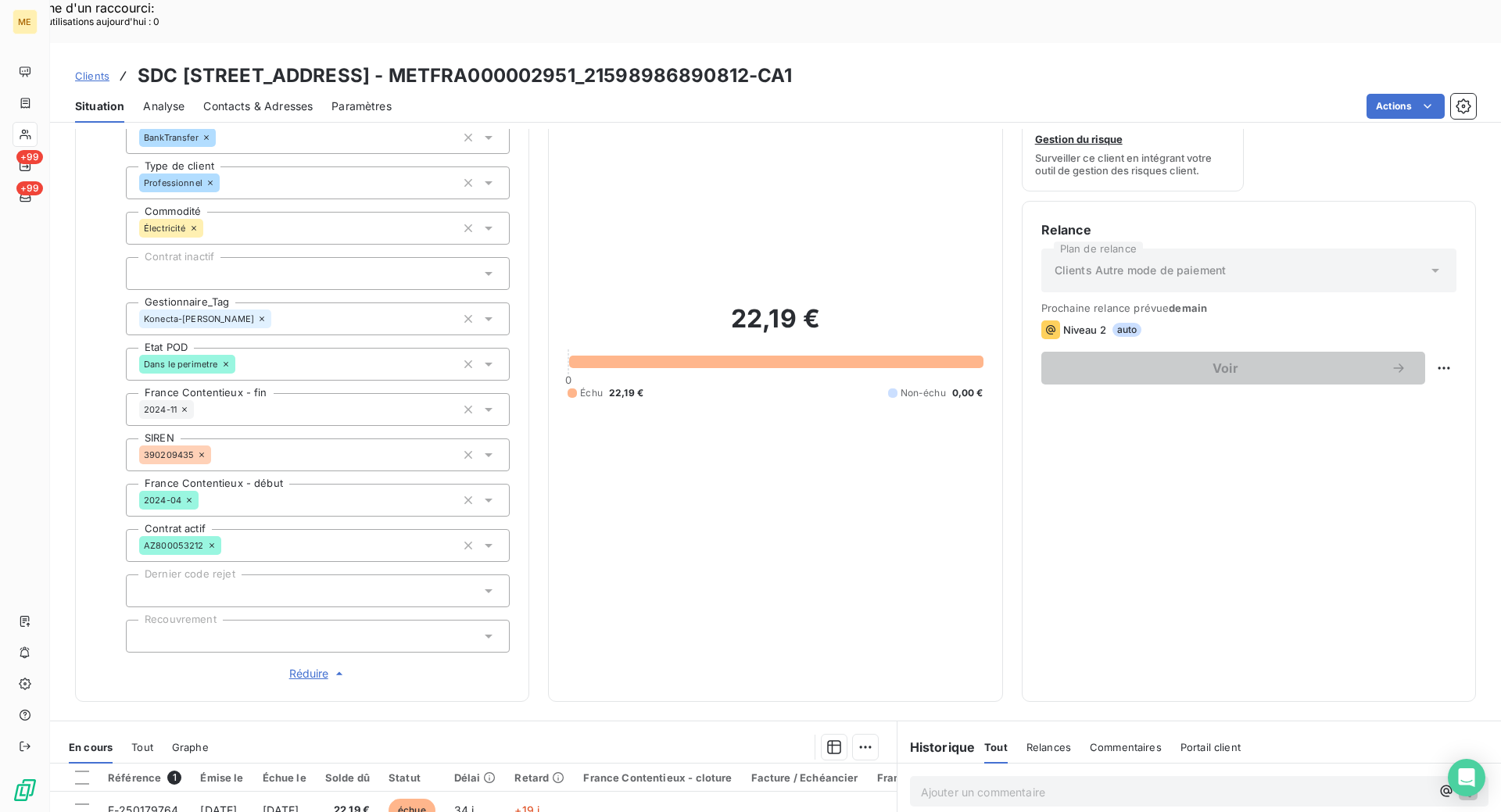
click at [297, 666] on span "Réduire" at bounding box center [317, 674] width 57 height 16
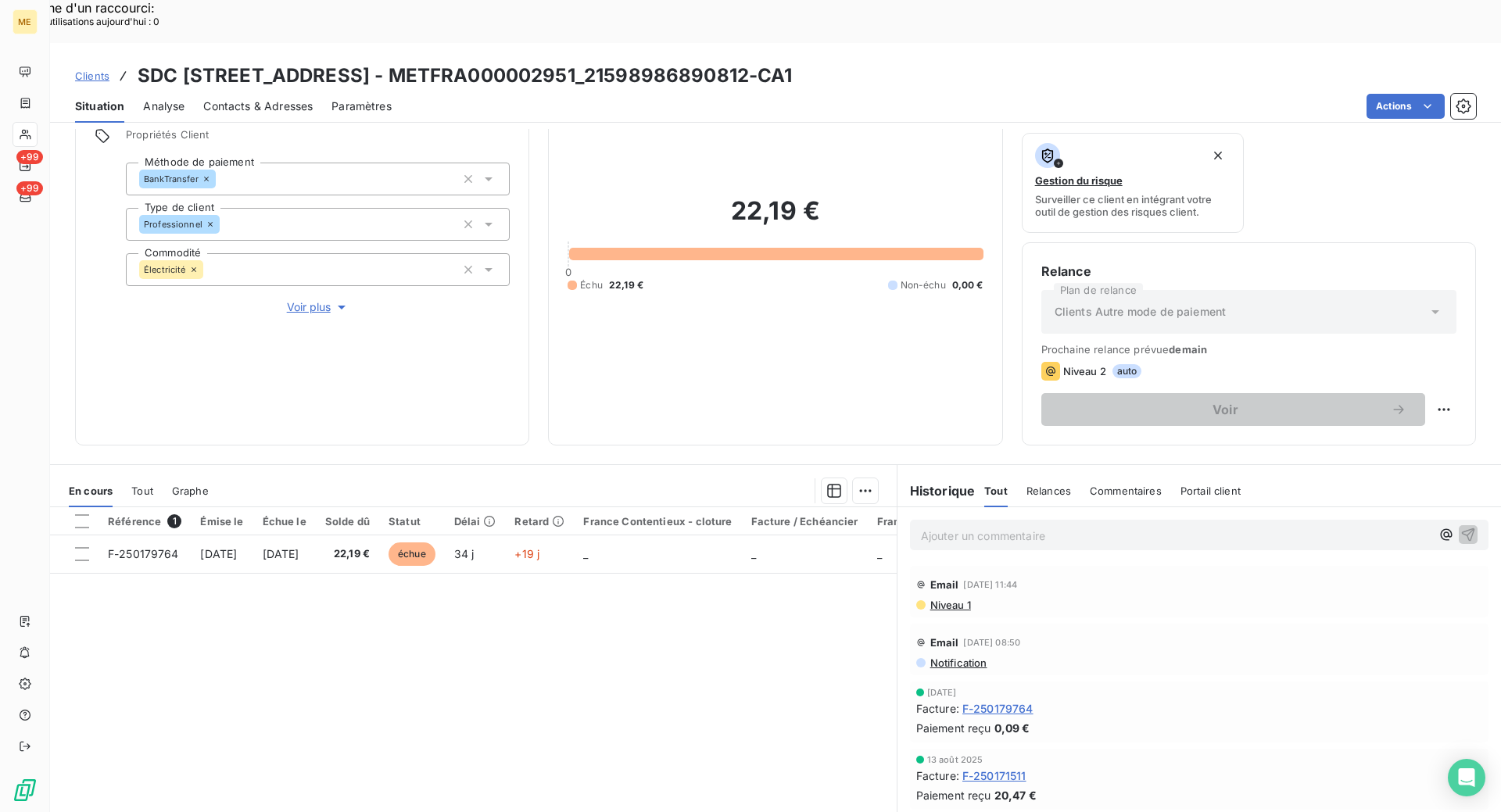
scroll to position [115, 0]
click at [535, 409] on div "Informations client Gestionnaires Aucun Propriétés Client Méthode de paiement B…" at bounding box center [776, 492] width 1451 height 726
drag, startPoint x: 325, startPoint y: 585, endPoint x: 370, endPoint y: 640, distance: 71.1
click at [325, 585] on div "Référence 1 Émise le Échue le Solde dû Statut Délai Retard France Contentieux -…" at bounding box center [474, 657] width 847 height 301
drag, startPoint x: 304, startPoint y: 267, endPoint x: 342, endPoint y: 424, distance: 161.5
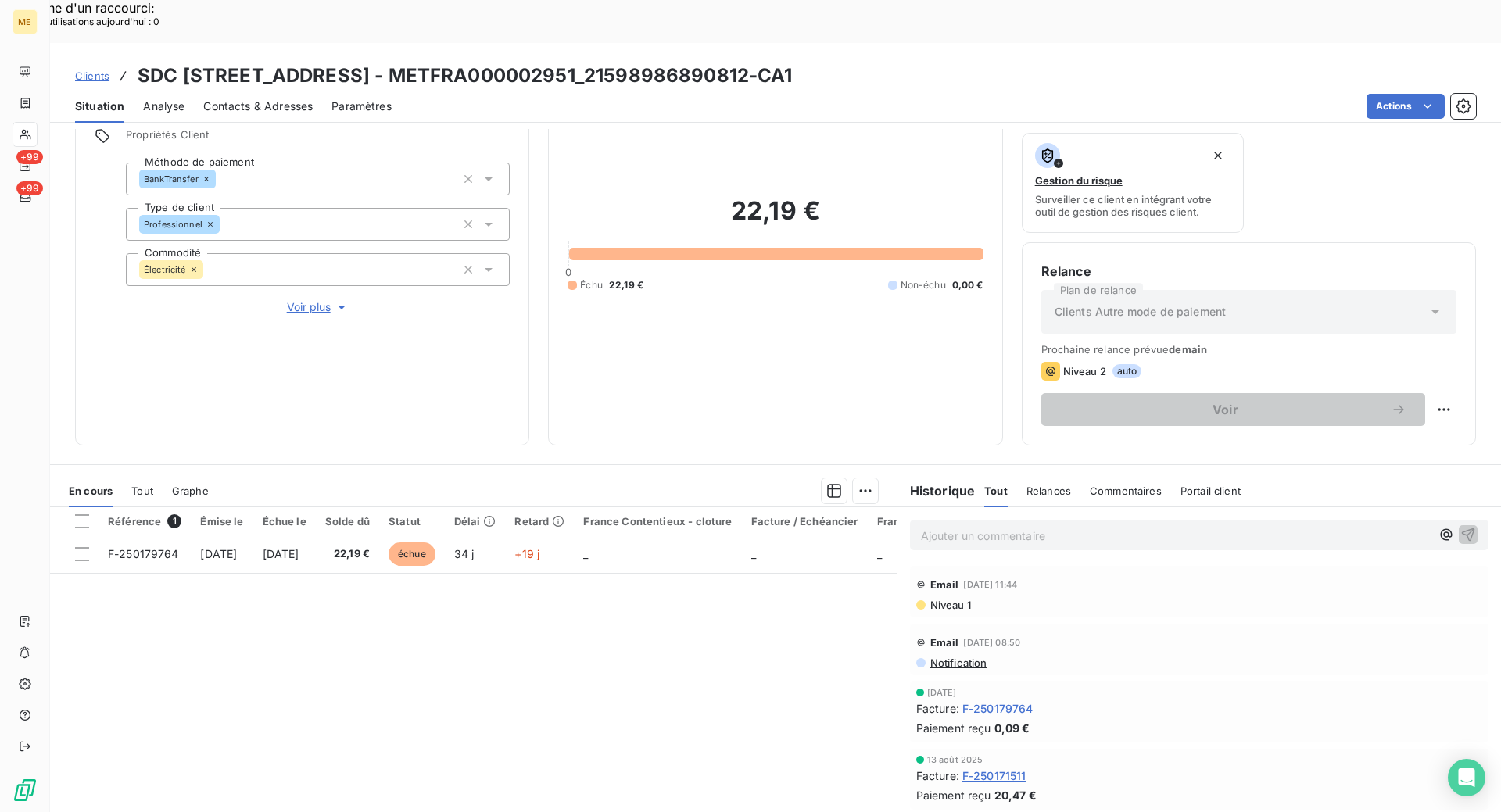
click at [304, 300] on span "Voir plus" at bounding box center [318, 307] width 63 height 16
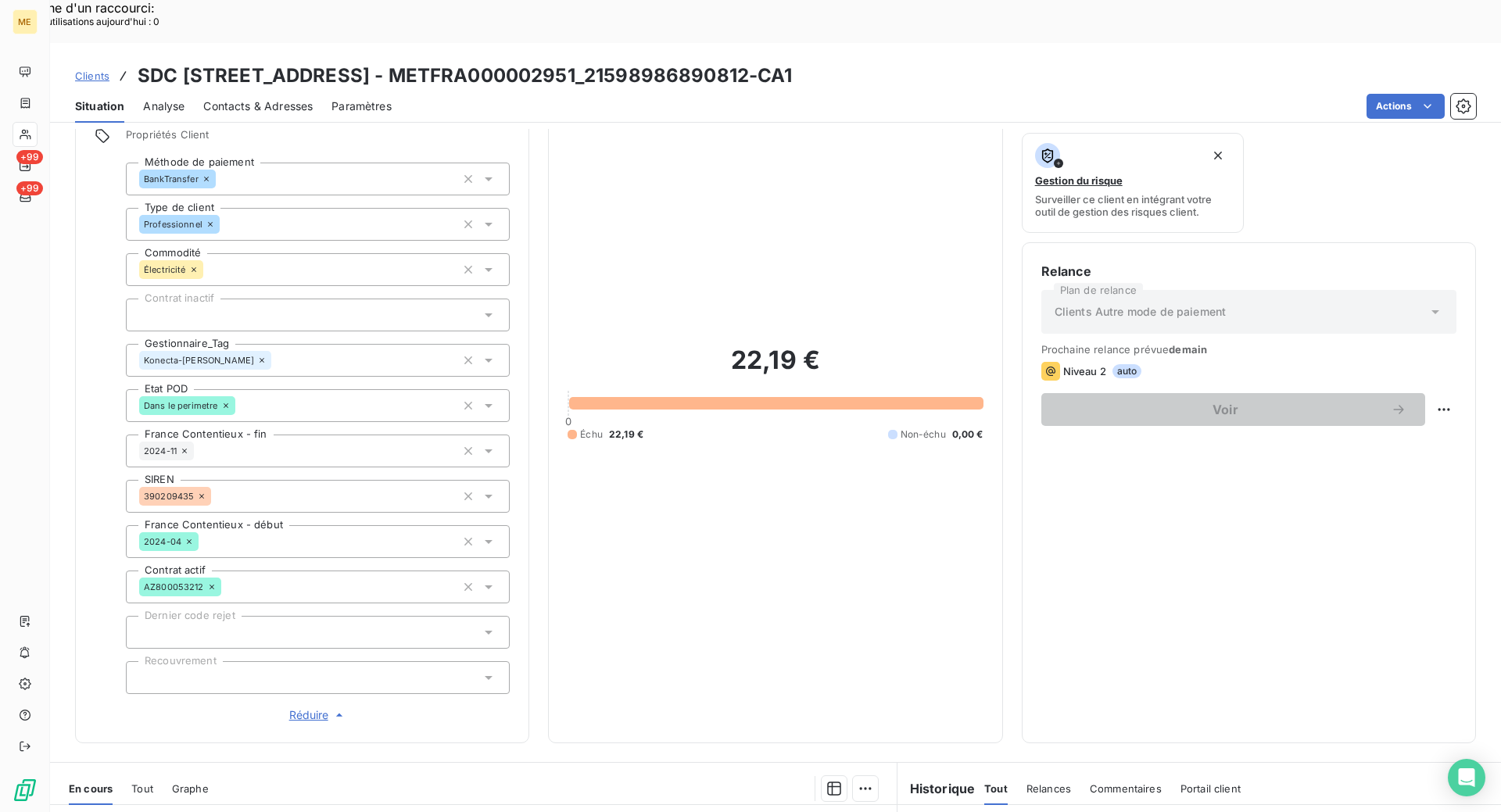
click at [289, 707] on span "Réduire" at bounding box center [317, 715] width 57 height 16
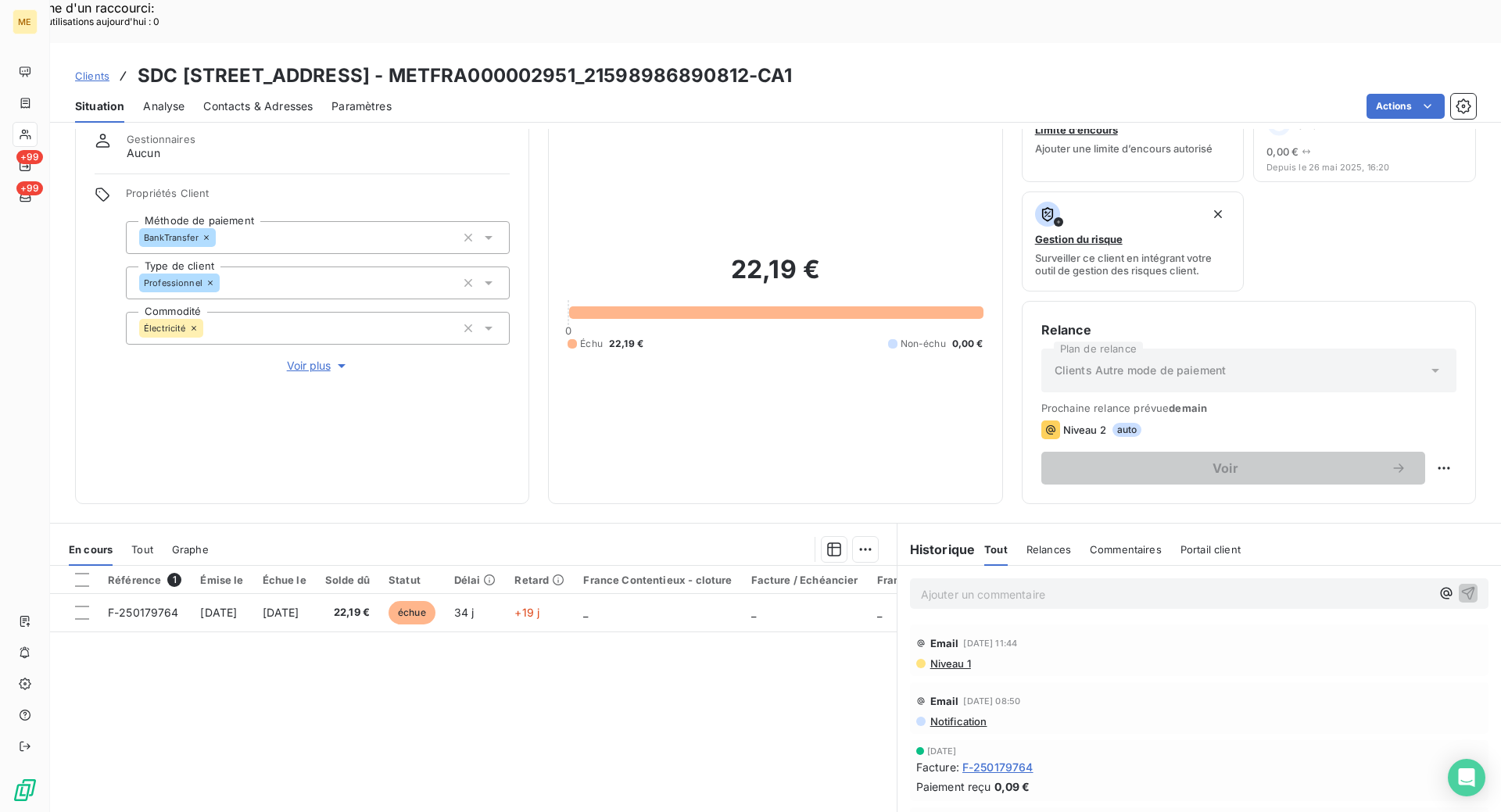
scroll to position [0, 0]
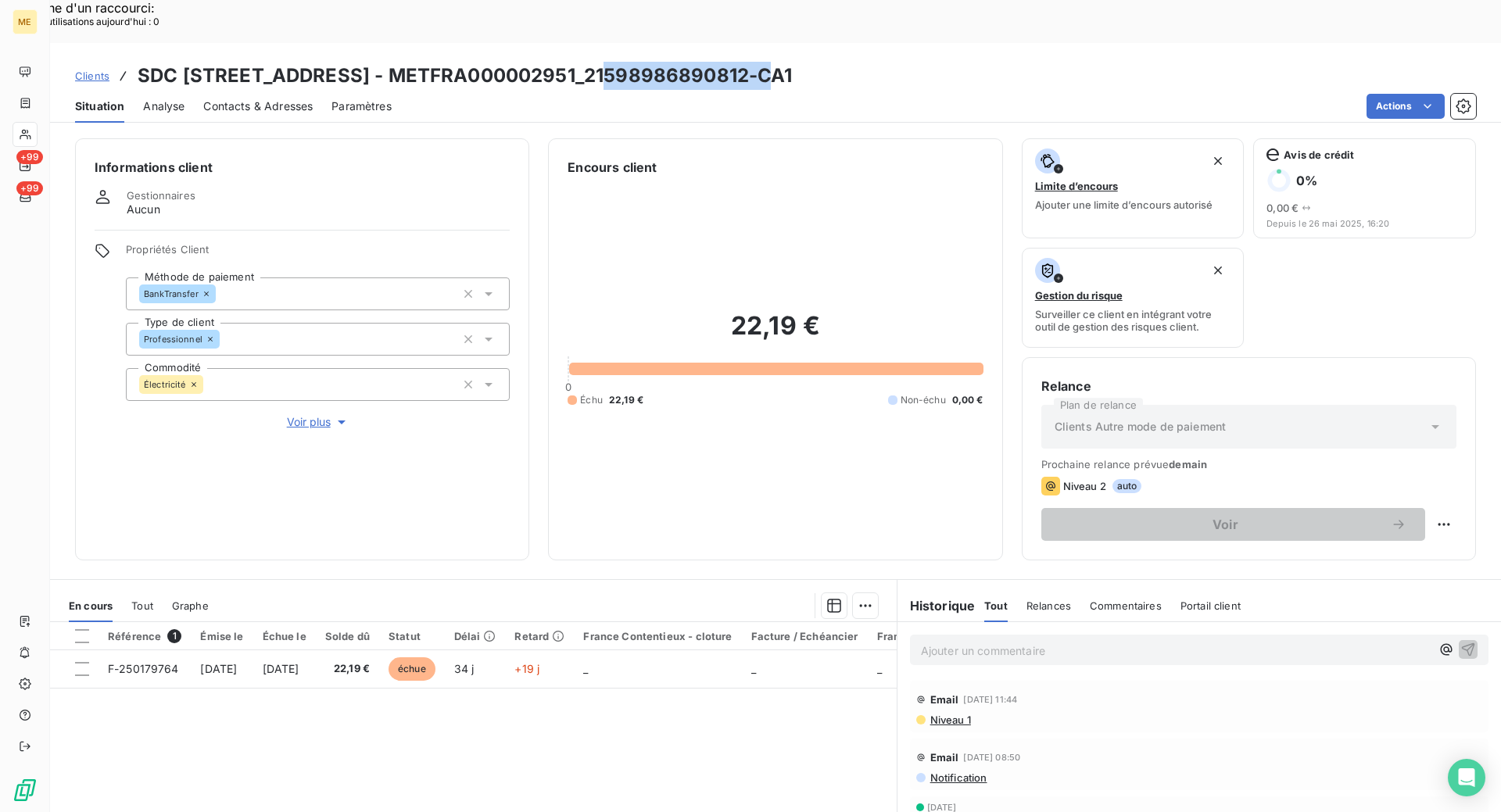
drag, startPoint x: 770, startPoint y: 36, endPoint x: 606, endPoint y: 42, distance: 164.1
click at [606, 62] on h3 "SDC [STREET_ADDRESS] - METFRA000002951_21598986890812-CA1" at bounding box center [465, 76] width 655 height 28
copy h3 "21598986890812"
click at [95, 70] on span "Clients" at bounding box center [92, 76] width 34 height 12
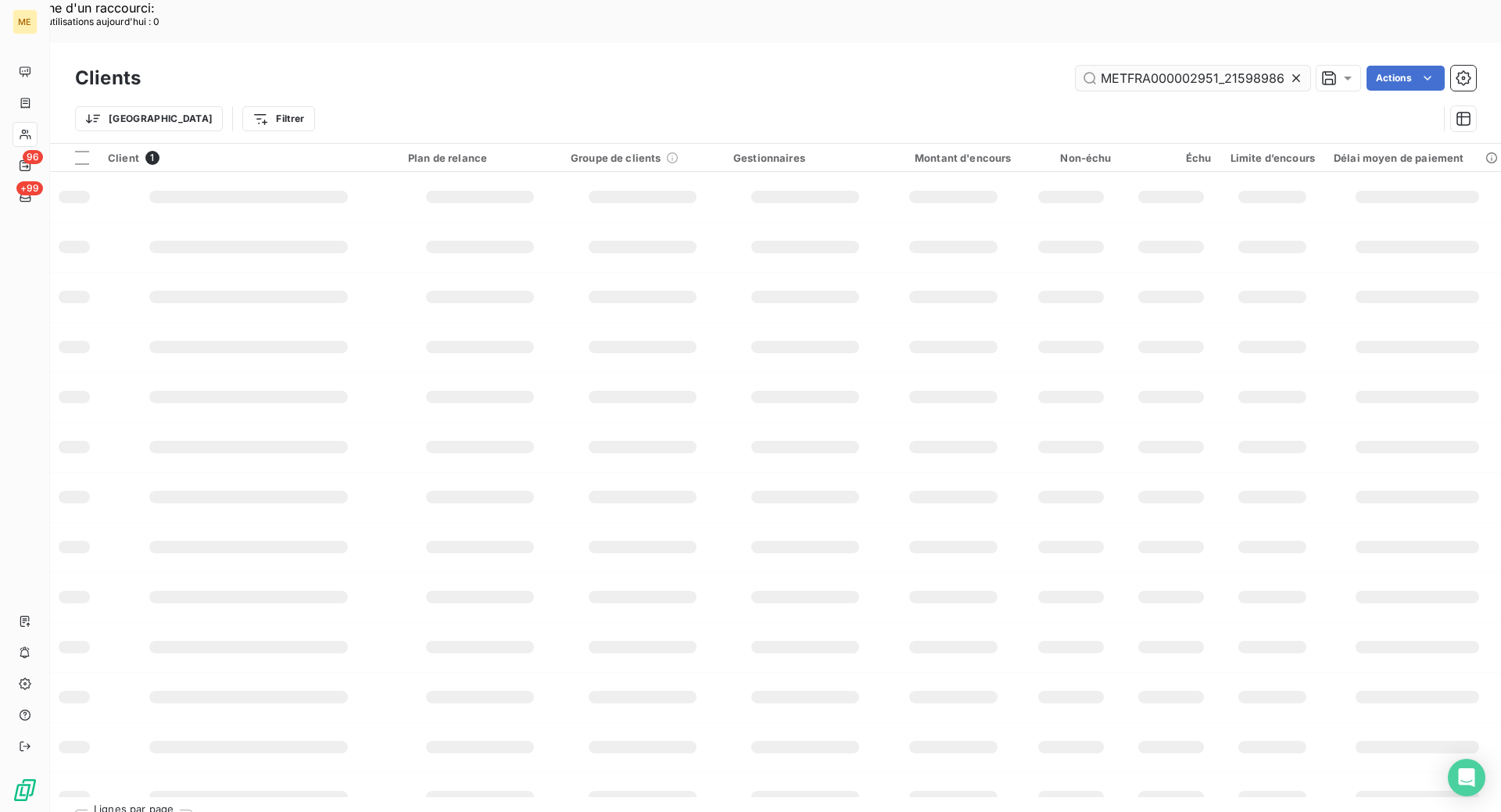
scroll to position [0, 42]
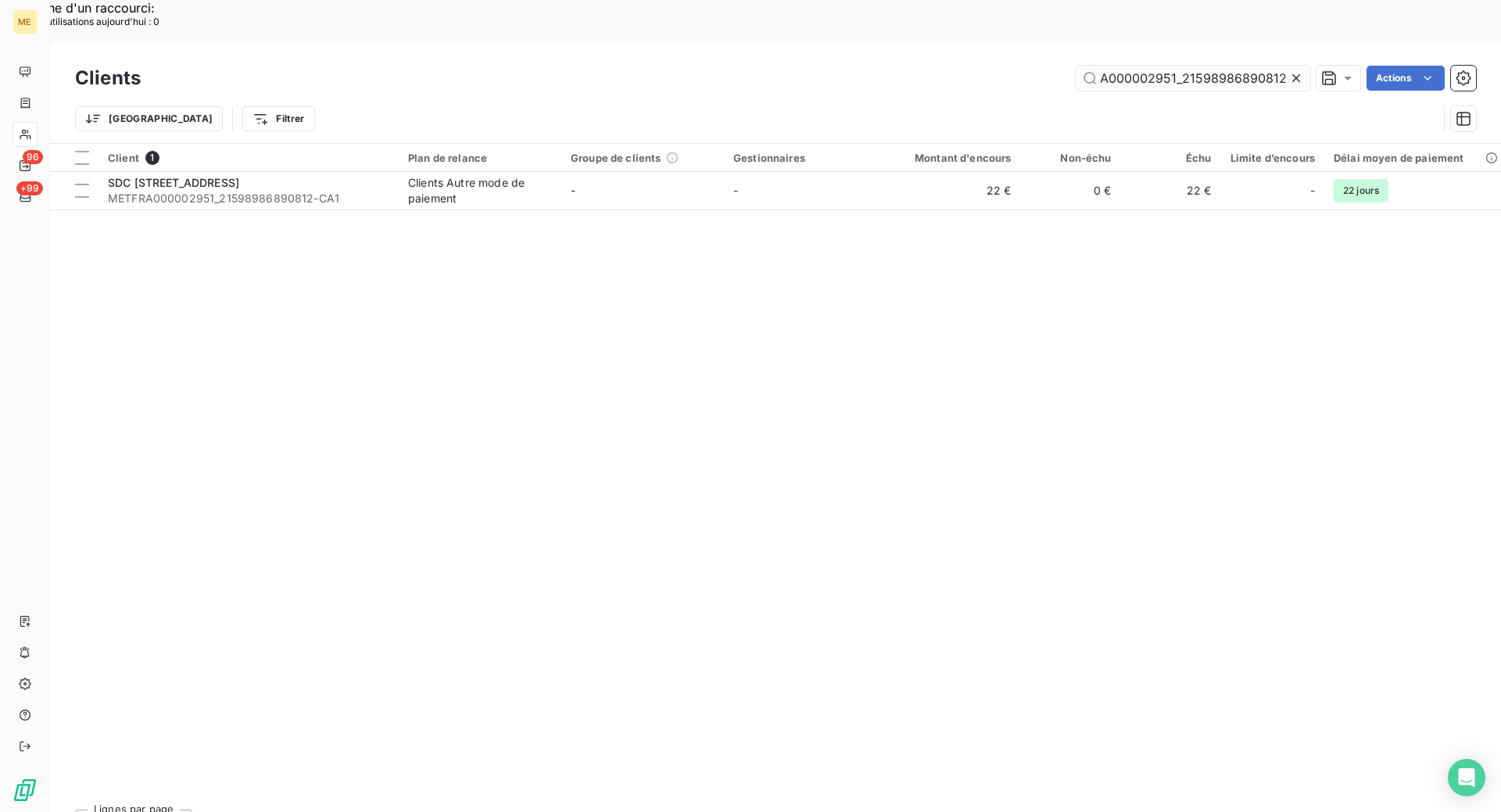
click at [1154, 65] on input "METFRA000002951_21598986890812" at bounding box center [1192, 78] width 234 height 25
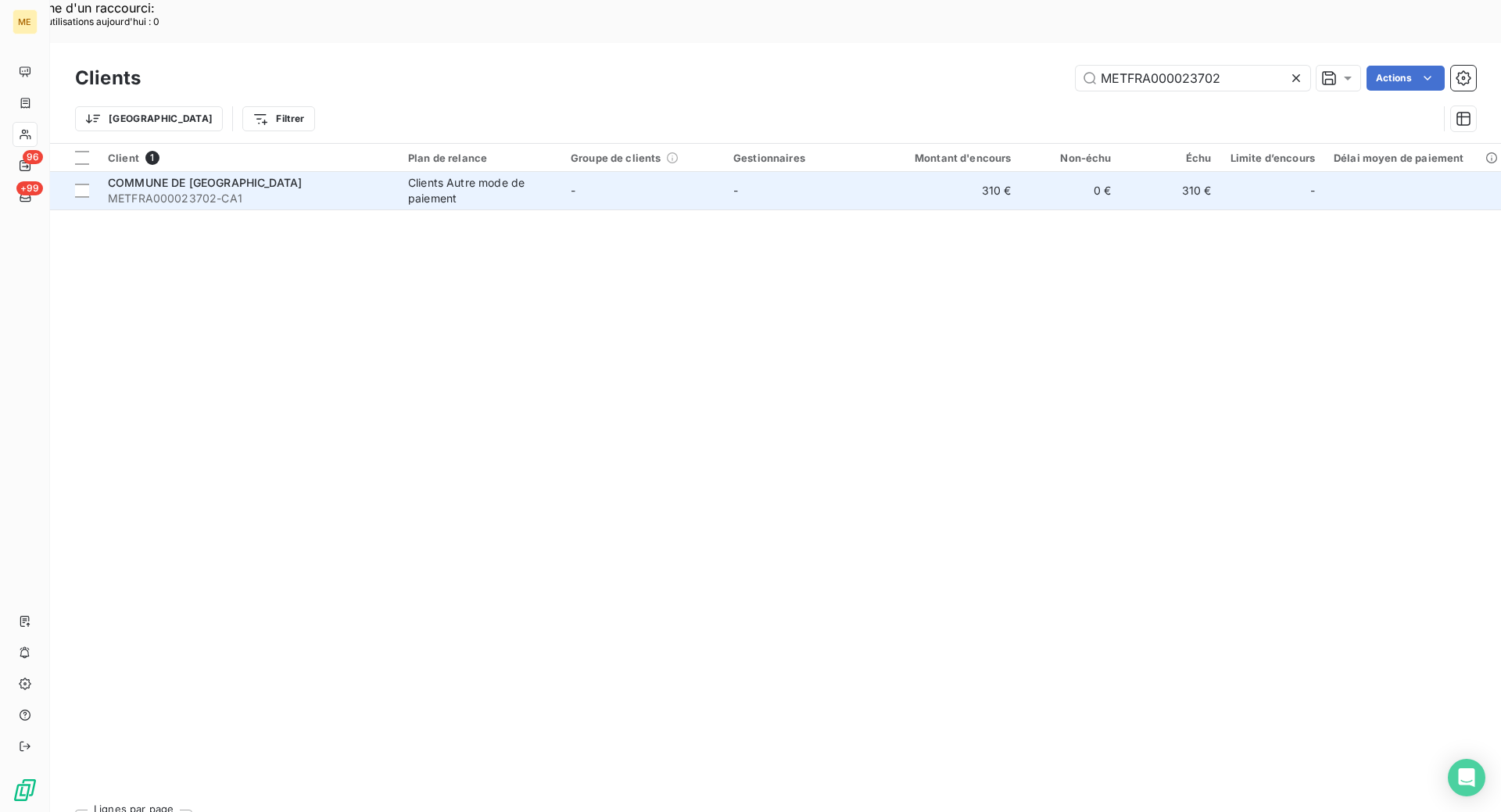
type input "METFRA000023702"
click at [287, 191] on span "METFRA000023702-CA1" at bounding box center [248, 199] width 281 height 16
